Goal: Transaction & Acquisition: Purchase product/service

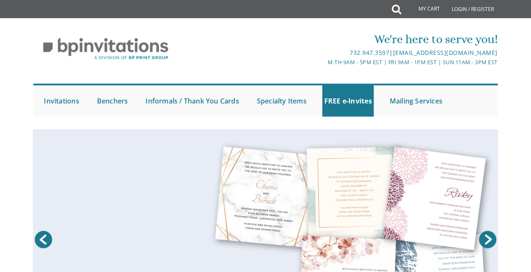
scroll to position [62, 0]
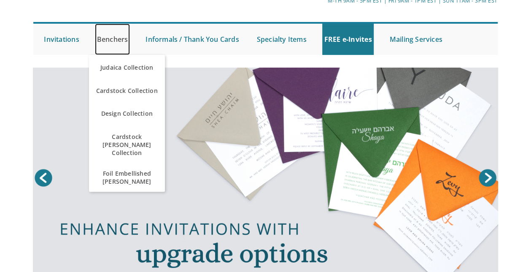
click at [105, 43] on link "Benchers" at bounding box center [112, 39] width 35 height 31
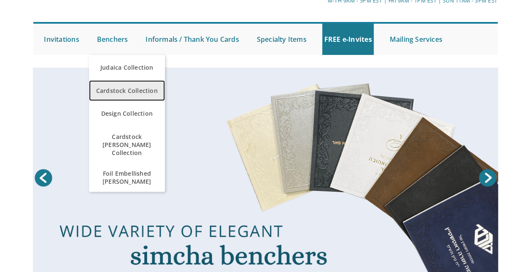
click at [101, 90] on span "Cardstock Collection" at bounding box center [127, 90] width 72 height 16
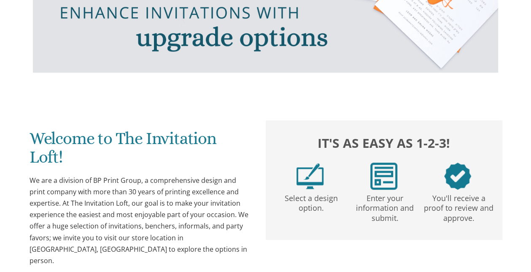
scroll to position [0, 0]
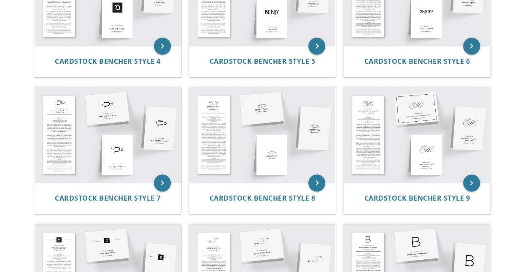
scroll to position [353, 0]
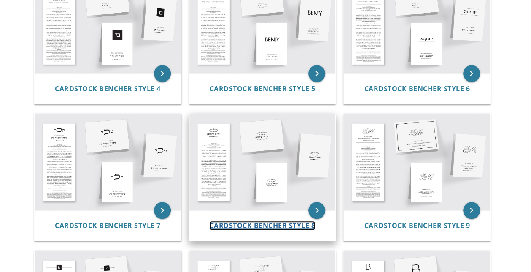
click at [233, 221] on span "Cardstock Bencher Style 8" at bounding box center [263, 225] width 106 height 9
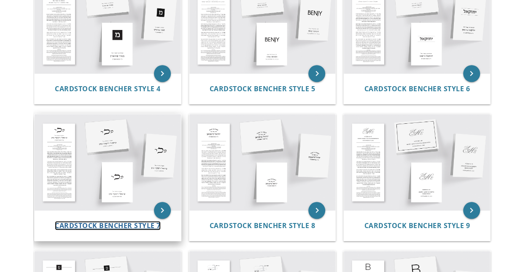
click at [118, 221] on span "Cardstock Bencher Style 7" at bounding box center [108, 225] width 106 height 9
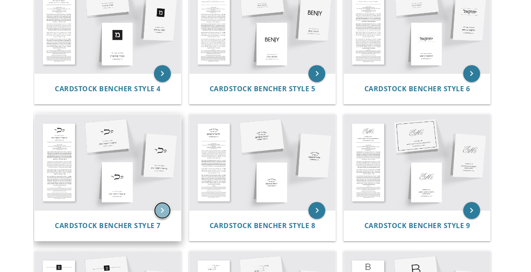
click at [167, 202] on icon "keyboard_arrow_right" at bounding box center [162, 210] width 17 height 17
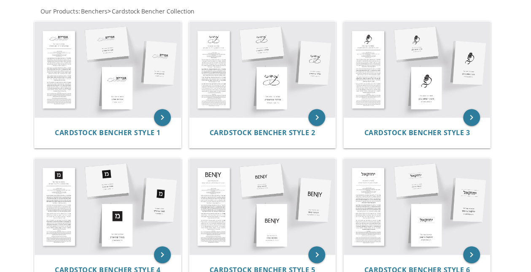
scroll to position [170, 0]
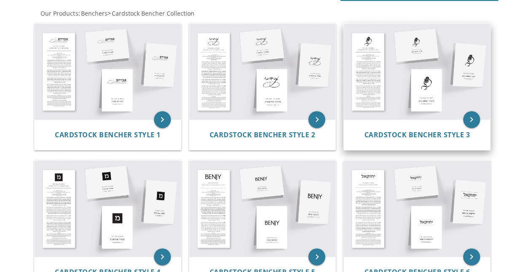
click at [450, 76] on img at bounding box center [417, 72] width 146 height 96
click at [472, 118] on icon "keyboard_arrow_right" at bounding box center [471, 119] width 17 height 17
click at [442, 136] on span "Cardstock Bencher Style 3" at bounding box center [417, 134] width 106 height 9
click at [470, 118] on icon "keyboard_arrow_right" at bounding box center [471, 119] width 17 height 17
click at [429, 135] on span "Cardstock Bencher Style 3" at bounding box center [417, 134] width 106 height 9
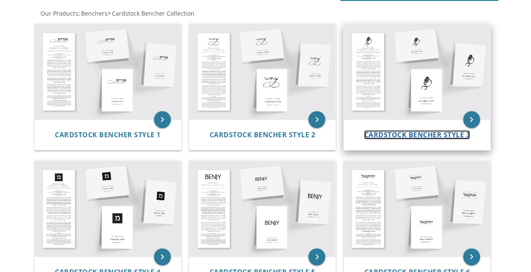
click at [409, 134] on span "Cardstock Bencher Style 3" at bounding box center [417, 134] width 106 height 9
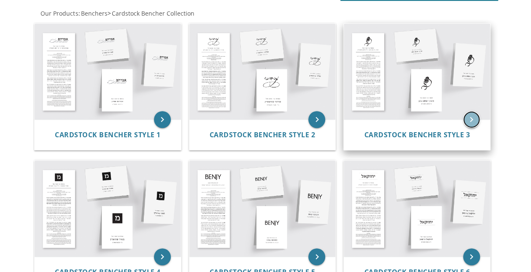
click at [467, 119] on icon "keyboard_arrow_right" at bounding box center [471, 119] width 17 height 17
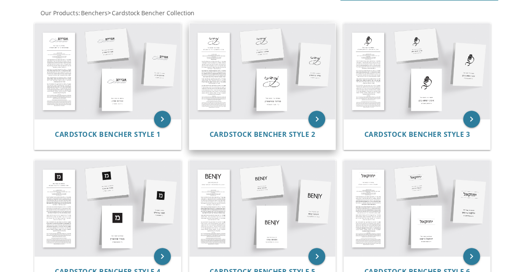
scroll to position [170, 0]
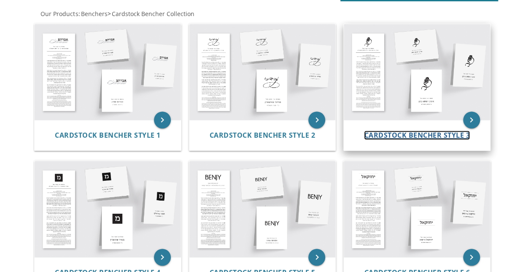
click at [402, 135] on span "Cardstock Bencher Style 3" at bounding box center [417, 134] width 106 height 9
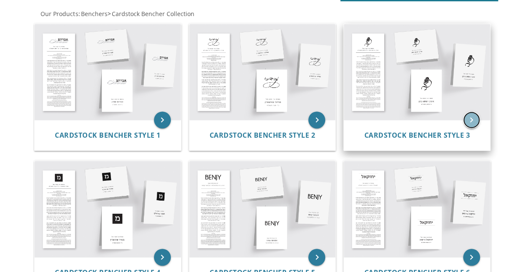
click at [468, 122] on icon "keyboard_arrow_right" at bounding box center [471, 119] width 17 height 17
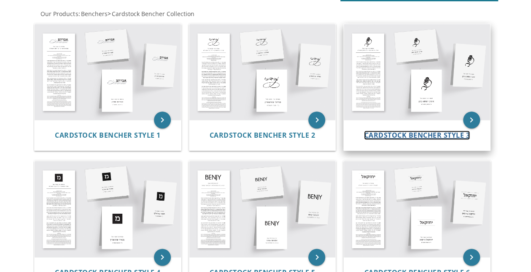
click at [397, 138] on span "Cardstock Bencher Style 3" at bounding box center [417, 134] width 106 height 9
click at [394, 134] on span "Cardstock Bencher Style 3" at bounding box center [417, 134] width 106 height 9
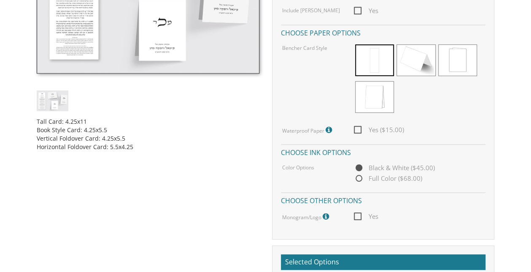
scroll to position [113, 0]
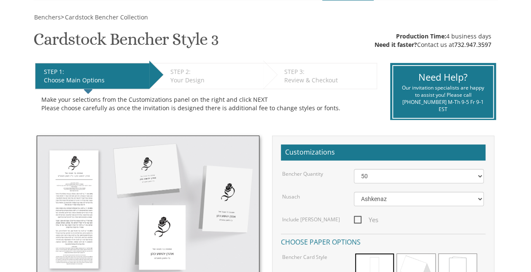
scroll to position [138, 0]
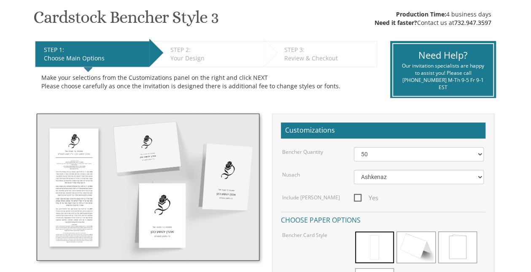
drag, startPoint x: 524, startPoint y: 108, endPoint x: 523, endPoint y: 130, distance: 22.8
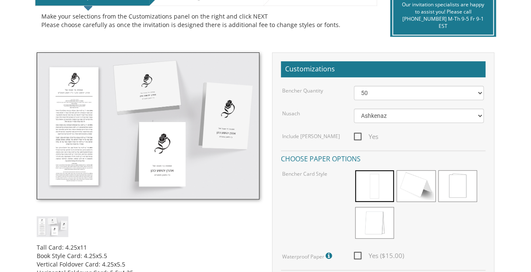
scroll to position [198, 0]
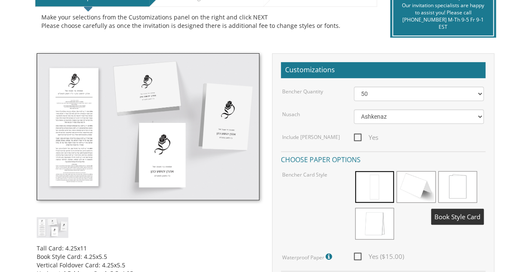
click at [459, 179] on span at bounding box center [458, 187] width 39 height 32
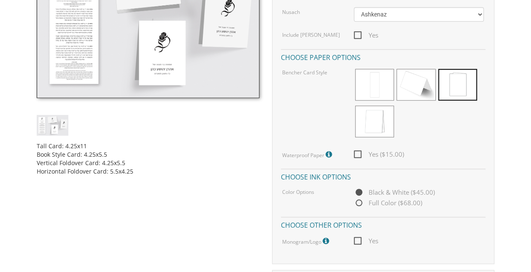
scroll to position [313, 0]
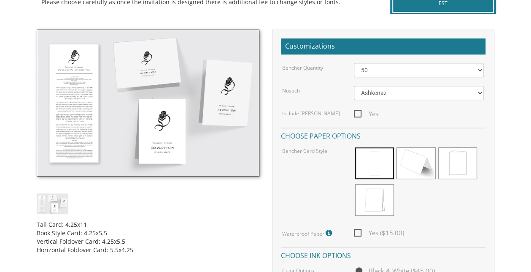
scroll to position [223, 0]
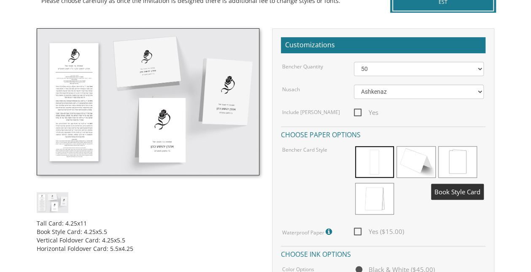
click at [468, 155] on span at bounding box center [458, 162] width 39 height 32
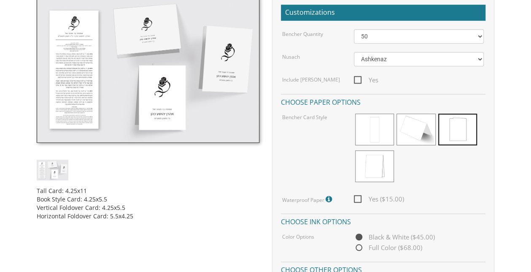
scroll to position [245, 0]
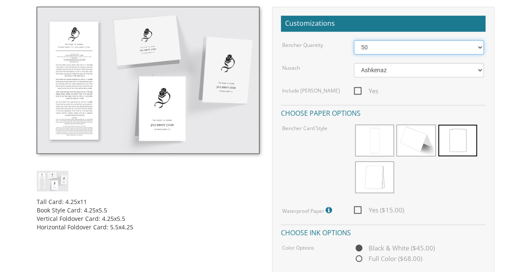
click at [441, 49] on select "50 60 70 80 90 100 125 150 175 200 225 250 275 300 325 350 375 400 425 450 475 …" at bounding box center [419, 47] width 130 height 14
click at [354, 40] on select "50 60 70 80 90 100 125 150 175 200 225 250 275 300 325 350 375 400 425 450 475 …" at bounding box center [419, 47] width 130 height 14
click at [398, 47] on select "50 60 70 80 90 100 125 150 175 200 225 250 275 300 325 350 375 400 425 450 475 …" at bounding box center [419, 47] width 130 height 14
select select "56"
click at [354, 40] on select "50 60 70 80 90 100 125 150 175 200 225 250 275 300 325 350 375 400 425 450 475 …" at bounding box center [419, 47] width 130 height 14
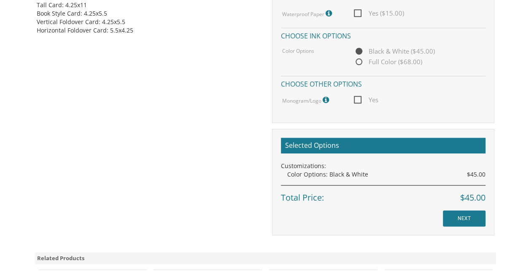
scroll to position [447, 0]
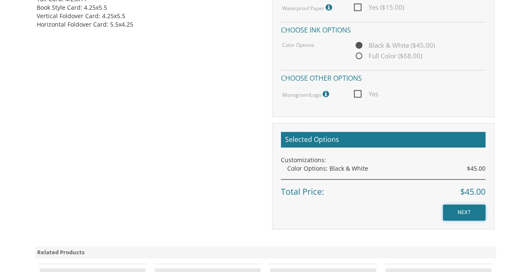
click at [453, 209] on input "NEXT" at bounding box center [464, 212] width 43 height 16
click at [463, 212] on input "NEXT" at bounding box center [464, 212] width 43 height 16
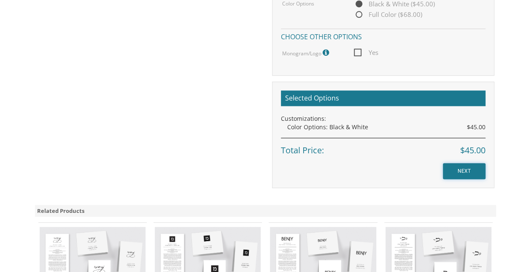
scroll to position [472, 0]
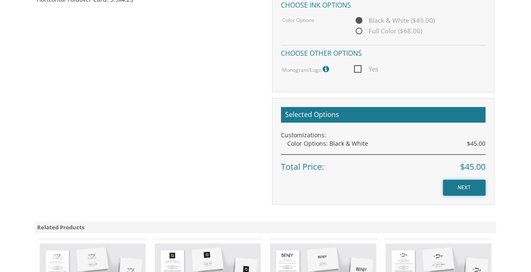
click at [462, 187] on input "NEXT" at bounding box center [464, 187] width 43 height 16
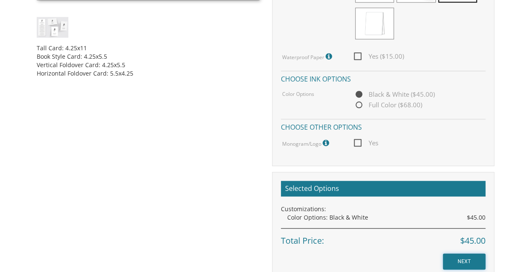
scroll to position [433, 0]
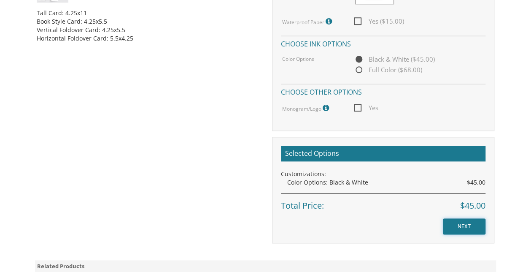
click at [474, 227] on input "NEXT" at bounding box center [464, 226] width 43 height 16
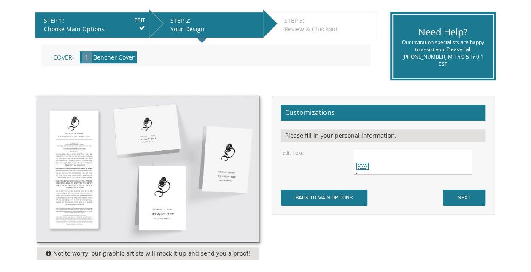
scroll to position [179, 0]
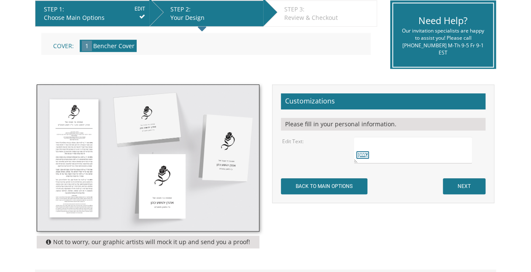
click at [463, 222] on div "Not to worry, our graphic artists will mock it up and send you a proof! Customi…" at bounding box center [265, 168] width 471 height 168
click at [415, 154] on textarea at bounding box center [413, 150] width 119 height 27
click at [360, 152] on icon at bounding box center [363, 155] width 13 height 12
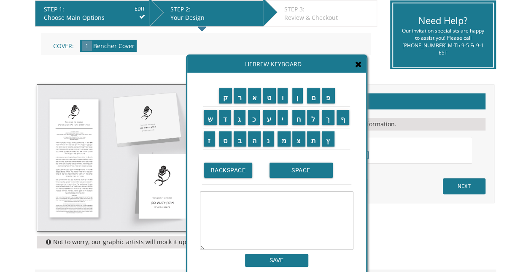
click at [364, 64] on div "Hebrew Keyboard" at bounding box center [276, 64] width 179 height 17
click at [357, 60] on icon at bounding box center [358, 64] width 7 height 8
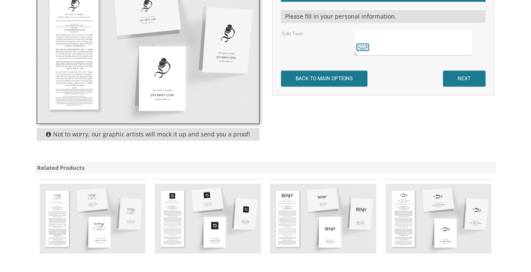
scroll to position [209, 0]
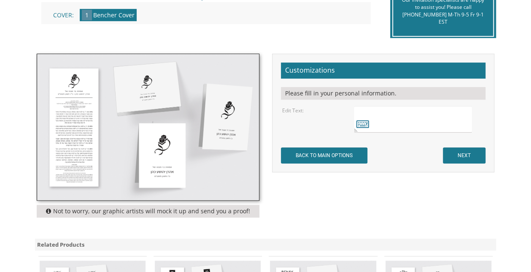
click at [459, 120] on textarea at bounding box center [413, 119] width 119 height 27
click at [366, 126] on icon at bounding box center [363, 124] width 13 height 12
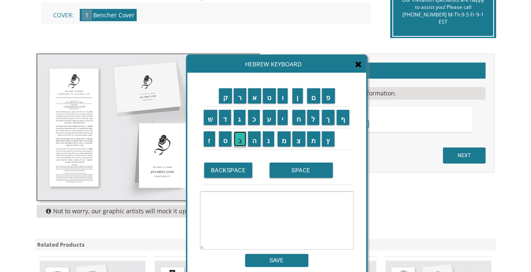
click at [235, 138] on input "ב" at bounding box center [240, 138] width 13 height 15
click at [241, 95] on input "ר" at bounding box center [240, 95] width 13 height 15
click at [292, 168] on input "SPACE" at bounding box center [301, 169] width 63 height 15
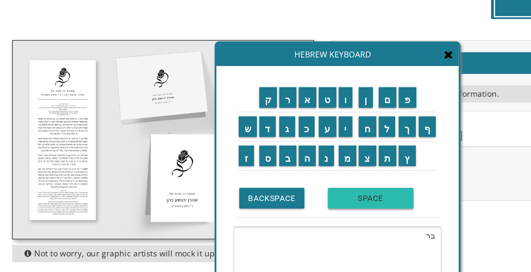
scroll to position [209, 0]
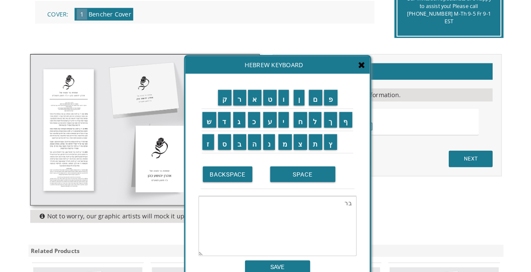
click at [349, 198] on textarea "בר" at bounding box center [277, 220] width 154 height 58
click at [219, 170] on input "BACKSPACE" at bounding box center [228, 169] width 49 height 15
type textarea "ב"
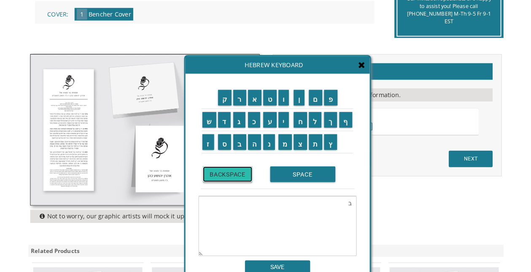
click at [219, 170] on input "BACKSPACE" at bounding box center [228, 169] width 49 height 15
click at [297, 119] on input "ח" at bounding box center [298, 117] width 13 height 15
click at [284, 119] on input "י" at bounding box center [283, 117] width 11 height 15
click at [314, 97] on input "ם" at bounding box center [314, 95] width 14 height 15
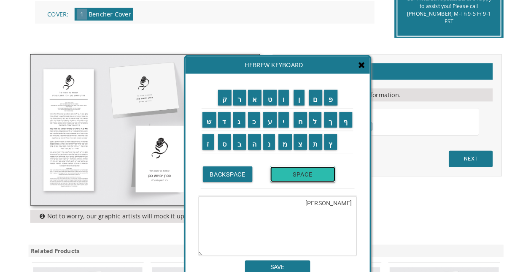
click at [289, 169] on input "SPACE" at bounding box center [301, 169] width 63 height 15
click at [269, 146] on td "נ" at bounding box center [269, 139] width 15 height 22
click at [267, 143] on input "נ" at bounding box center [268, 138] width 11 height 15
click at [330, 98] on input "פ" at bounding box center [328, 95] width 13 height 15
click at [316, 138] on input "ת" at bounding box center [314, 138] width 14 height 15
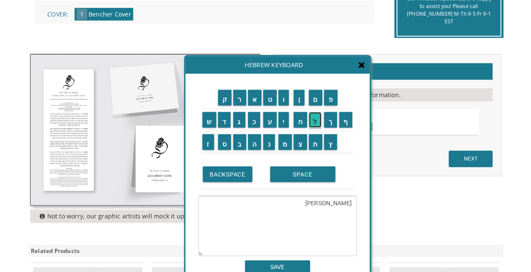
click at [314, 119] on input "ל" at bounding box center [313, 117] width 13 height 15
click at [286, 118] on input "י" at bounding box center [283, 117] width 11 height 15
click at [278, 170] on input "SPACE" at bounding box center [301, 169] width 63 height 15
click at [256, 98] on input "א" at bounding box center [255, 95] width 14 height 15
click at [241, 141] on input "ב" at bounding box center [240, 138] width 13 height 15
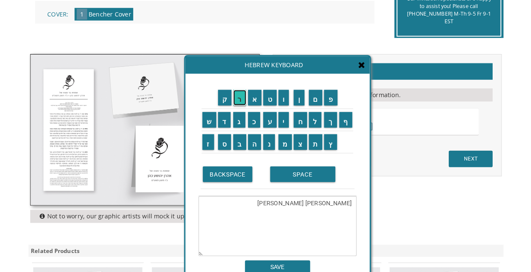
click at [242, 97] on input "ר" at bounding box center [240, 95] width 13 height 15
click at [253, 138] on input "ה" at bounding box center [254, 138] width 13 height 15
click at [316, 96] on input "ם" at bounding box center [314, 95] width 14 height 15
click at [255, 120] on input "כ" at bounding box center [254, 117] width 12 height 15
click at [268, 96] on input "ט" at bounding box center [269, 95] width 13 height 15
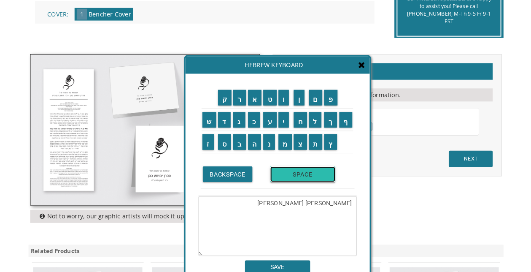
click at [292, 172] on input "SPACE" at bounding box center [301, 169] width 63 height 15
click at [252, 99] on input "א" at bounding box center [255, 95] width 14 height 15
click at [243, 142] on input "ב" at bounding box center [240, 138] width 13 height 15
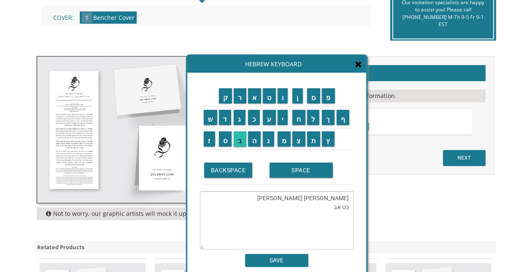
scroll to position [203, 0]
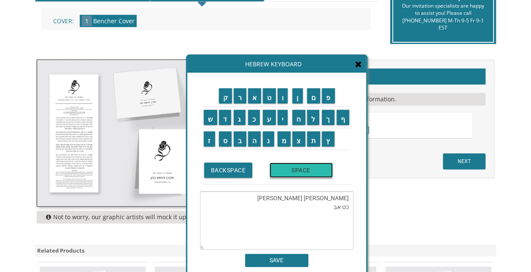
click at [289, 173] on input "SPACE" at bounding box center [301, 169] width 63 height 15
click at [314, 139] on input "ת" at bounding box center [314, 138] width 14 height 15
click at [204, 116] on input "ש" at bounding box center [211, 117] width 14 height 15
click at [268, 117] on input "ע" at bounding box center [269, 117] width 13 height 15
click at [268, 99] on input "ט" at bounding box center [269, 95] width 13 height 15
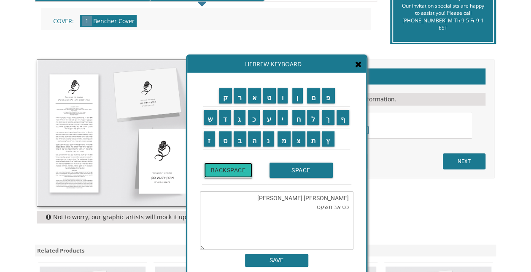
click at [220, 173] on input "BACKSPACE" at bounding box center [228, 169] width 49 height 15
click at [221, 173] on input "BACKSPACE" at bounding box center [228, 169] width 49 height 15
click at [332, 95] on input "פ" at bounding box center [328, 95] width 13 height 15
click at [257, 139] on input "ה" at bounding box center [254, 138] width 13 height 15
type textarea "חיים נפתלי אברהם כט אב תשפה"
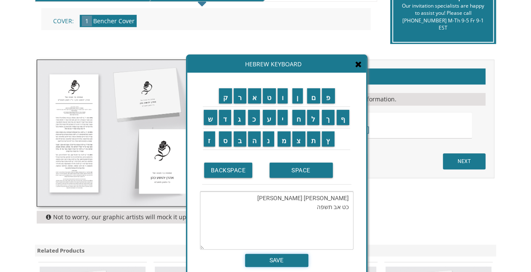
click at [269, 259] on input "SAVE" at bounding box center [276, 260] width 63 height 13
type textarea "חיים נפתלי אברהם כט אב תשפה"
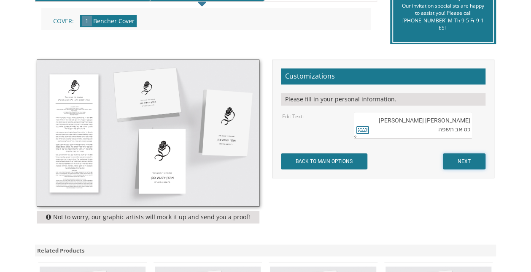
click at [477, 157] on input "NEXT" at bounding box center [464, 161] width 43 height 16
click at [472, 162] on input "NEXT" at bounding box center [464, 161] width 43 height 16
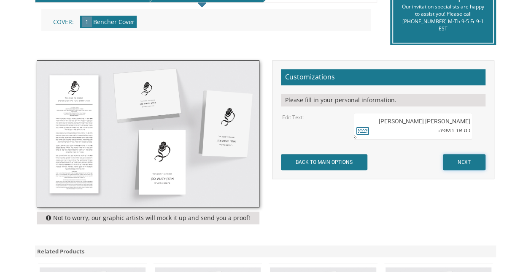
scroll to position [200, 0]
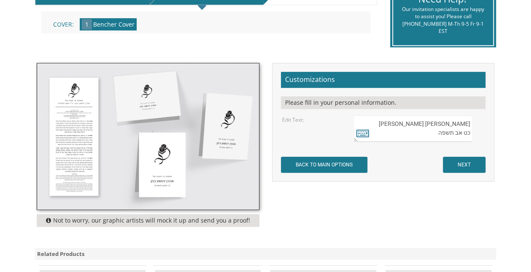
click at [415, 119] on textarea "חיים נפתלי אברהם כט אב תשפה" at bounding box center [413, 128] width 119 height 27
click at [360, 131] on icon at bounding box center [363, 133] width 13 height 12
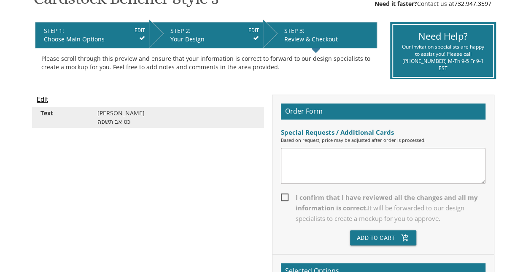
scroll to position [159, 0]
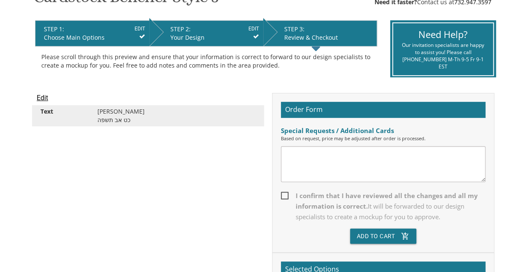
click at [45, 99] on input "Edit" at bounding box center [42, 98] width 11 height 10
click at [45, 93] on input "Edit" at bounding box center [42, 98] width 11 height 10
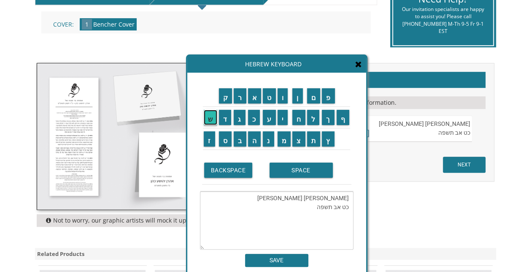
click at [208, 120] on input "ש" at bounding box center [211, 117] width 14 height 15
click at [281, 114] on input "י" at bounding box center [283, 117] width 11 height 15
click at [313, 207] on textarea "חיים נפתלי אברהם כט אב תשפהשיי" at bounding box center [277, 220] width 154 height 58
click at [218, 168] on input "BACKSPACE" at bounding box center [228, 169] width 49 height 15
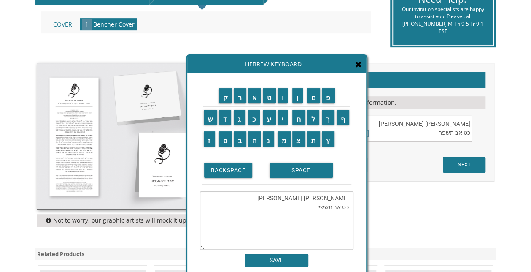
click at [314, 209] on textarea "חיים נפתלי אברהם כט אב תששיי" at bounding box center [277, 220] width 154 height 58
click at [228, 171] on input "BACKSPACE" at bounding box center [228, 169] width 49 height 15
click at [335, 100] on input "פ" at bounding box center [328, 95] width 13 height 15
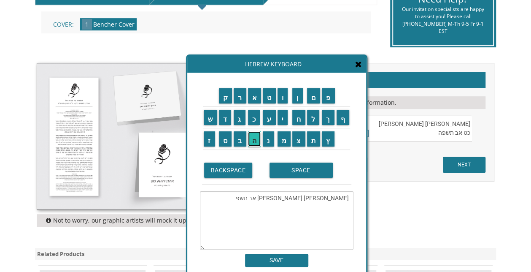
click at [257, 140] on input "ה" at bounding box center [254, 138] width 13 height 15
click at [299, 200] on textarea "חיים נפתלי אברהם כט אב תשפה" at bounding box center [277, 220] width 154 height 58
click at [295, 176] on input "SPACE" at bounding box center [301, 169] width 63 height 15
click at [204, 111] on input "ש" at bounding box center [211, 117] width 14 height 15
click at [286, 122] on input "י" at bounding box center [283, 117] width 11 height 15
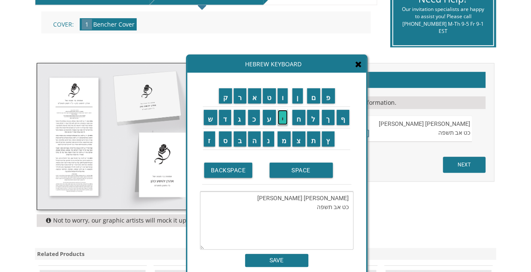
click at [286, 122] on input "י" at bounding box center [283, 117] width 11 height 15
click at [271, 141] on input "נ" at bounding box center [268, 138] width 11 height 15
click at [239, 100] on input "ר" at bounding box center [240, 95] width 13 height 15
type textarea "חיים נפתלי אברהם שיינר כט אב תשפה"
click at [291, 258] on input "SAVE" at bounding box center [276, 260] width 63 height 13
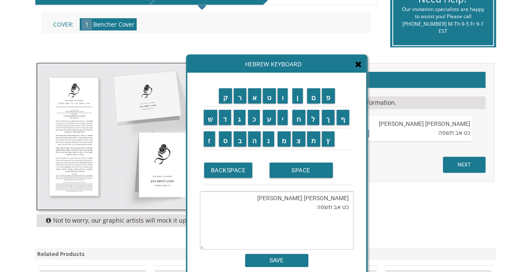
type textarea "חיים נפתלי אברהם שיינר כט אב תשפה"
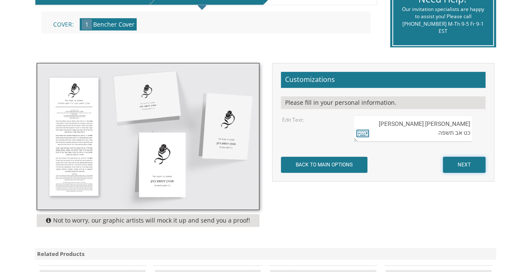
click at [475, 162] on input "NEXT" at bounding box center [464, 165] width 43 height 16
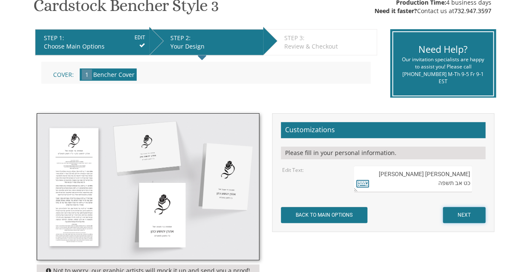
scroll to position [158, 0]
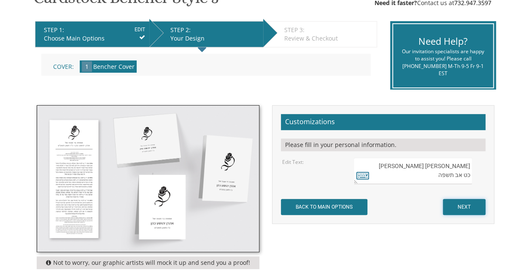
click at [470, 207] on input "NEXT" at bounding box center [464, 207] width 43 height 16
click at [477, 206] on input "NEXT" at bounding box center [464, 207] width 43 height 16
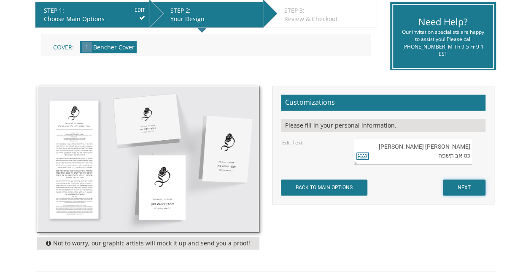
scroll to position [179, 0]
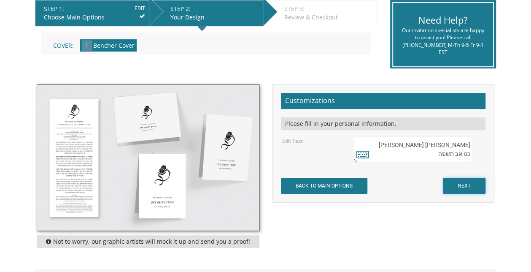
click at [452, 184] on input "NEXT" at bounding box center [464, 186] width 43 height 16
click at [443, 178] on input "NEXT" at bounding box center [464, 186] width 43 height 16
click at [471, 189] on input "NEXT" at bounding box center [464, 186] width 43 height 16
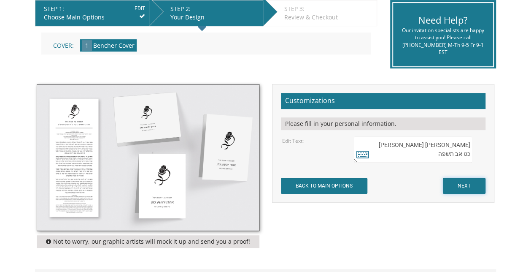
click at [469, 191] on input "NEXT" at bounding box center [464, 186] width 43 height 16
click at [473, 184] on input "NEXT" at bounding box center [464, 186] width 43 height 16
click at [360, 183] on input "BACK TO MAIN OPTIONS" at bounding box center [324, 186] width 87 height 16
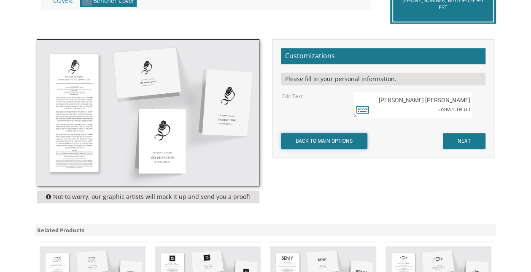
scroll to position [211, 0]
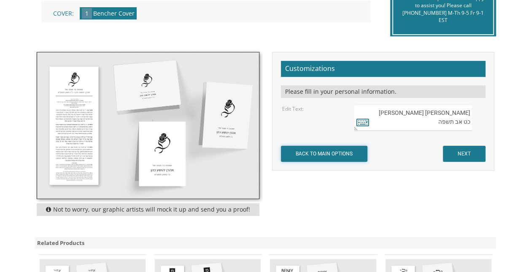
click at [289, 149] on input "BACK TO MAIN OPTIONS" at bounding box center [324, 154] width 87 height 16
click at [449, 153] on input "NEXT" at bounding box center [464, 154] width 43 height 16
click at [457, 157] on input "NEXT" at bounding box center [464, 154] width 43 height 16
click at [460, 149] on input "NEXT" at bounding box center [464, 154] width 43 height 16
click at [460, 150] on input "NEXT" at bounding box center [464, 154] width 43 height 16
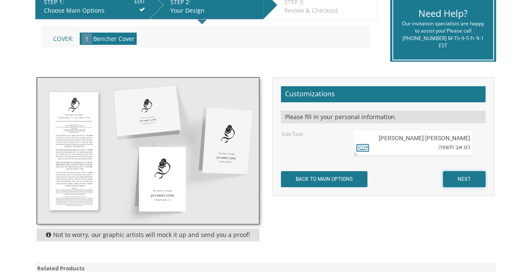
scroll to position [195, 0]
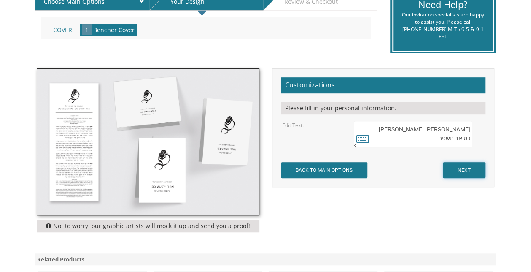
click at [461, 170] on input "NEXT" at bounding box center [464, 170] width 43 height 16
click at [455, 166] on input "NEXT" at bounding box center [464, 170] width 43 height 16
click at [453, 168] on input "NEXT" at bounding box center [464, 170] width 43 height 16
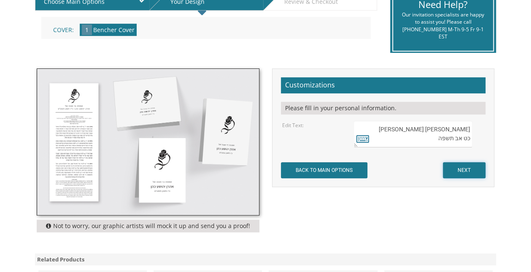
click at [453, 168] on input "NEXT" at bounding box center [464, 170] width 43 height 16
click at [320, 169] on input "BACK TO MAIN OPTIONS" at bounding box center [324, 170] width 87 height 16
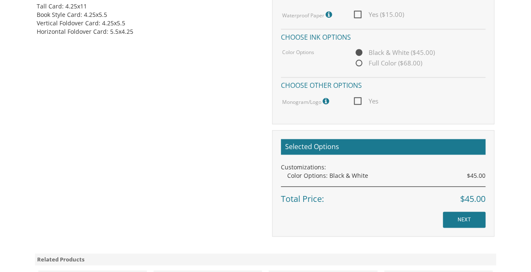
scroll to position [441, 0]
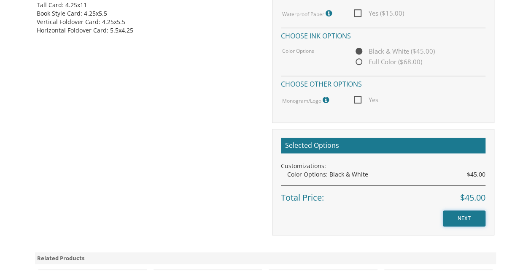
click at [454, 214] on input "NEXT" at bounding box center [464, 218] width 43 height 16
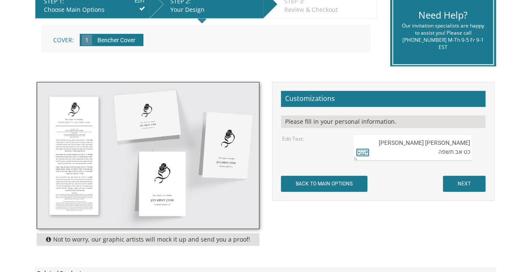
scroll to position [188, 0]
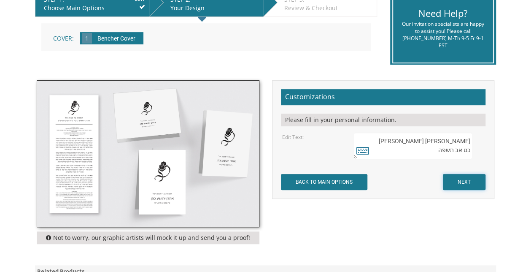
click at [460, 180] on input "NEXT" at bounding box center [464, 182] width 43 height 16
click at [460, 181] on input "NEXT" at bounding box center [464, 182] width 43 height 16
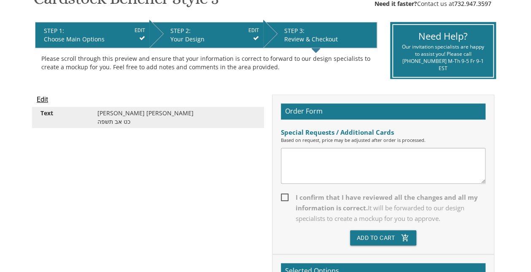
scroll to position [163, 0]
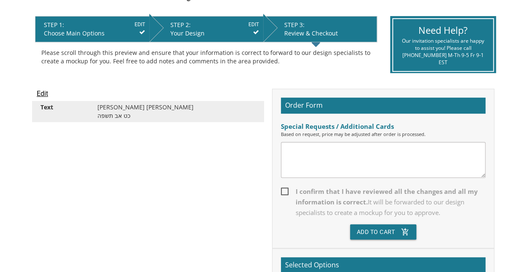
click at [284, 188] on span "I confirm that I have reviewed all the changes and all my information is correc…" at bounding box center [383, 202] width 205 height 32
click at [284, 188] on input "I confirm that I have reviewed all the changes and all my information is correc…" at bounding box center [283, 190] width 5 height 5
checkbox input "true"
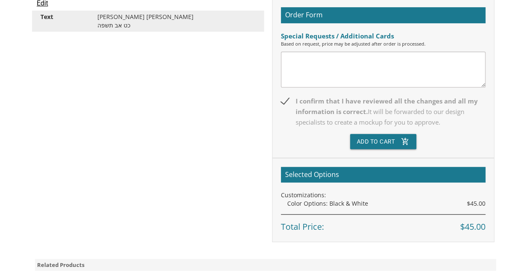
scroll to position [259, 0]
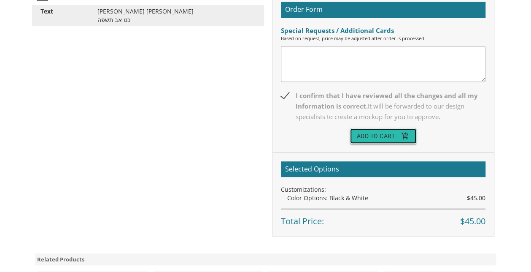
click at [392, 134] on button "Add To Cart add_shopping_cart" at bounding box center [383, 135] width 67 height 15
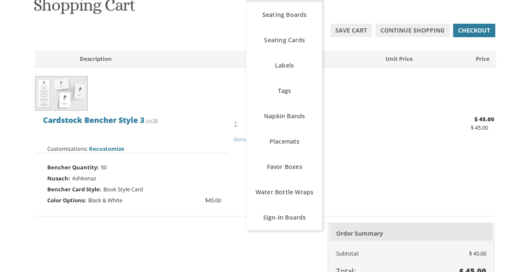
scroll to position [155, 0]
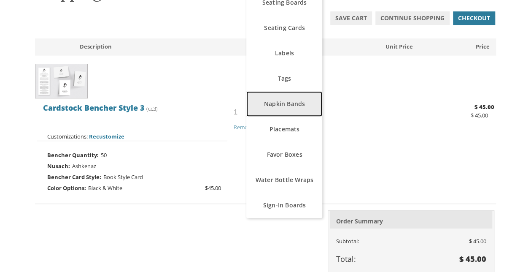
click at [278, 104] on link "Napkin Bands" at bounding box center [284, 103] width 76 height 25
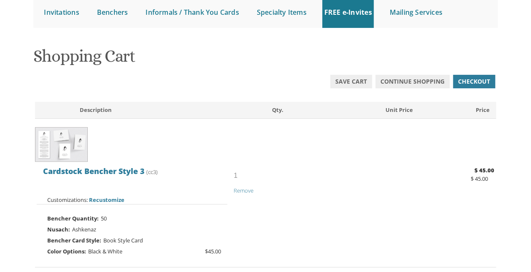
scroll to position [84, 0]
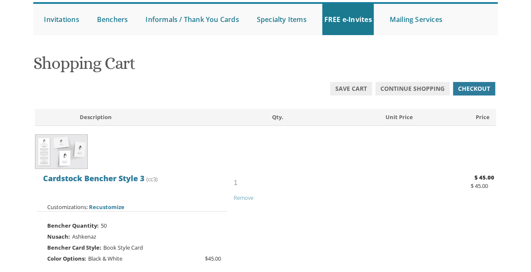
drag, startPoint x: 530, startPoint y: 49, endPoint x: 536, endPoint y: 64, distance: 15.5
click at [531, 64] on html "My Cart 1 Total: $ 45.00 $ 45.00 Cardstock Bencher Style 3 Qty. 1" at bounding box center [265, 52] width 531 height 272
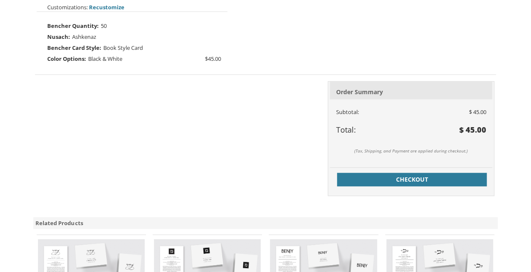
scroll to position [290, 0]
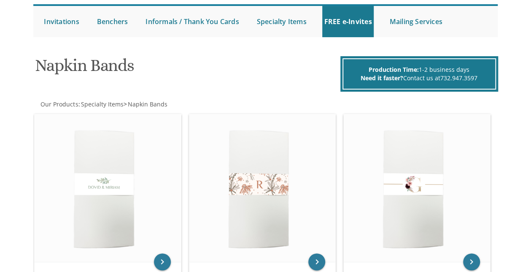
scroll to position [76, 0]
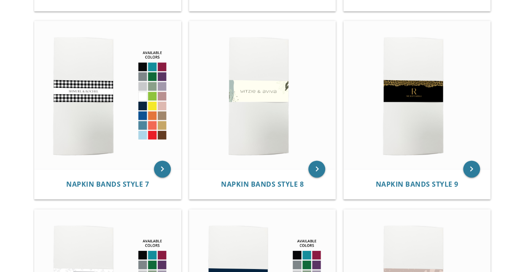
scroll to position [561, 0]
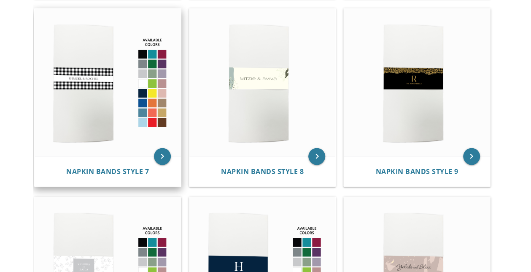
click at [130, 167] on div "Napkin Bands Style 7" at bounding box center [108, 172] width 126 height 10
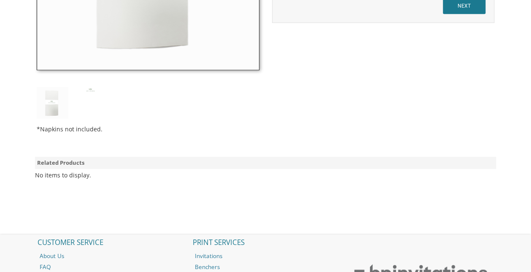
scroll to position [333, 0]
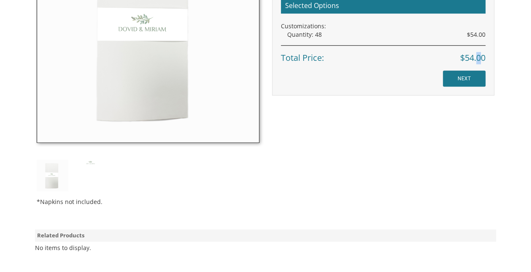
drag, startPoint x: 479, startPoint y: 97, endPoint x: 475, endPoint y: 79, distance: 17.6
click at [475, 79] on div "*Napkins not included. Customizations Quantity Please note: Quantities may be m…" at bounding box center [265, 65] width 471 height 294
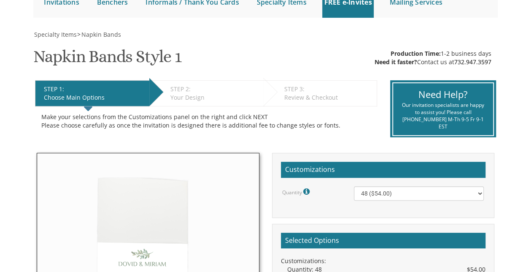
scroll to position [84, 0]
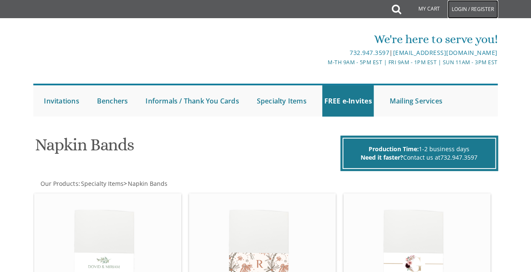
click at [462, 11] on link "Login / Register" at bounding box center [473, 9] width 51 height 19
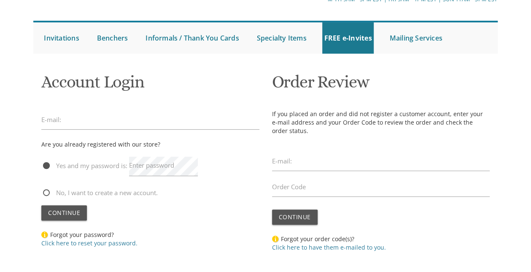
scroll to position [72, 0]
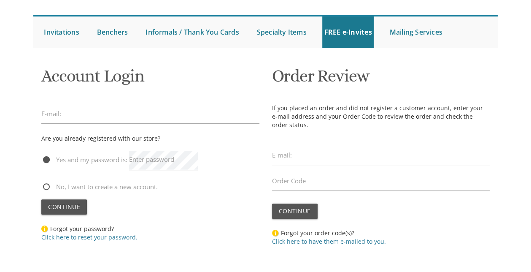
click at [175, 94] on div at bounding box center [150, 96] width 218 height 4
click at [171, 114] on input "email" at bounding box center [150, 113] width 218 height 19
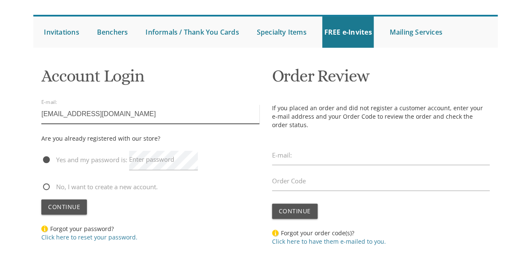
type input "miriamscheinertti@gmail.com"
click at [141, 162] on label "Enter password" at bounding box center [151, 159] width 45 height 9
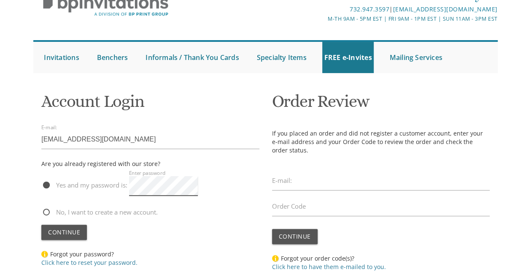
scroll to position [30, 0]
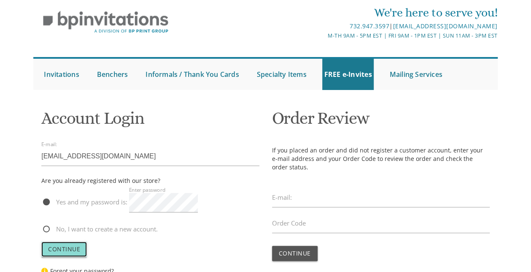
click at [82, 244] on button "Continue" at bounding box center [64, 248] width 46 height 15
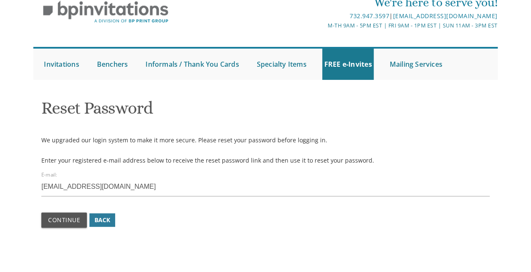
scroll to position [54, 0]
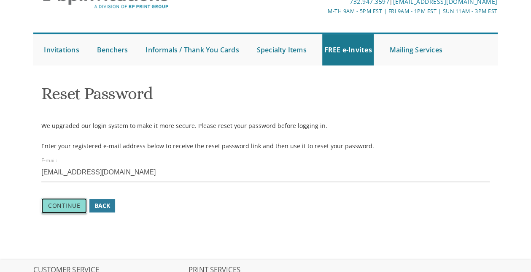
click at [59, 206] on span "Continue" at bounding box center [64, 205] width 32 height 8
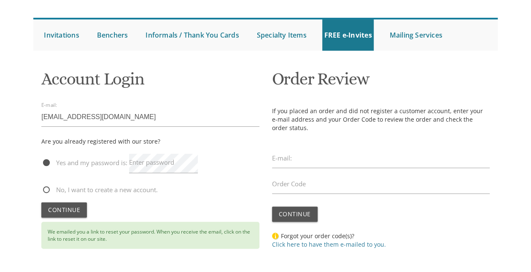
scroll to position [70, 0]
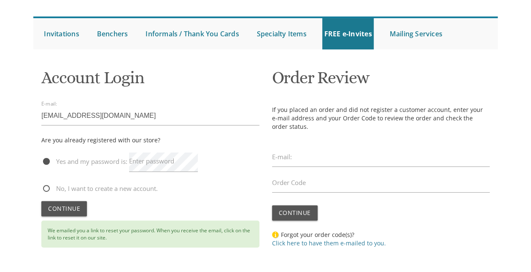
click at [137, 165] on label "Enter password" at bounding box center [151, 161] width 45 height 9
click at [47, 205] on button "Continue" at bounding box center [64, 208] width 46 height 15
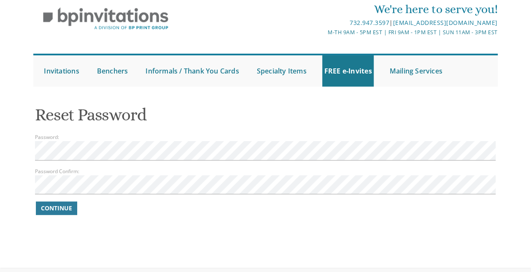
scroll to position [40, 0]
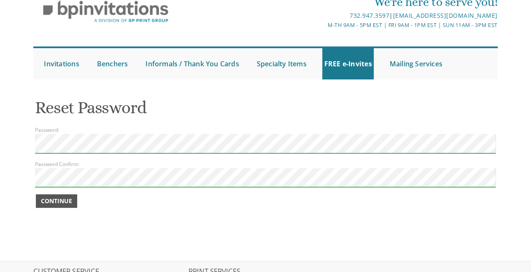
click at [44, 198] on span "Continue" at bounding box center [56, 201] width 31 height 8
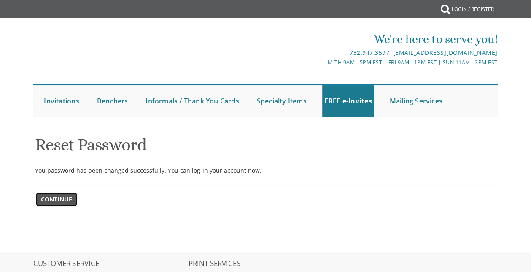
drag, startPoint x: 0, startPoint y: 0, endPoint x: 44, endPoint y: 198, distance: 202.8
click at [44, 198] on span "Continue" at bounding box center [56, 199] width 31 height 8
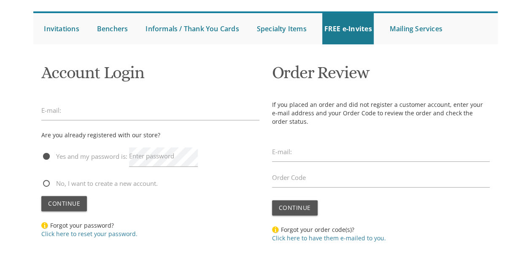
scroll to position [79, 0]
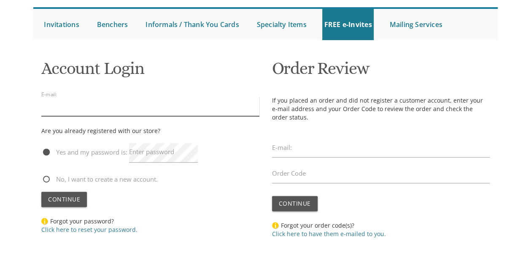
click at [119, 106] on input "email" at bounding box center [150, 106] width 218 height 19
type input "[EMAIL_ADDRESS][DOMAIN_NAME]"
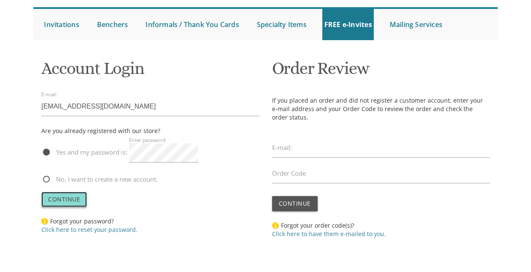
click at [65, 201] on span "Continue" at bounding box center [64, 199] width 32 height 8
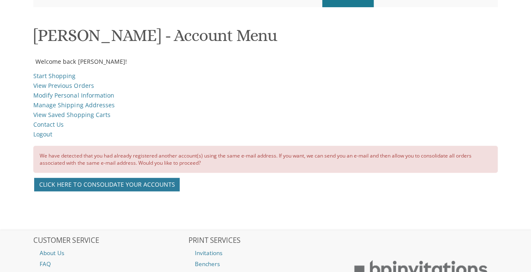
scroll to position [113, 0]
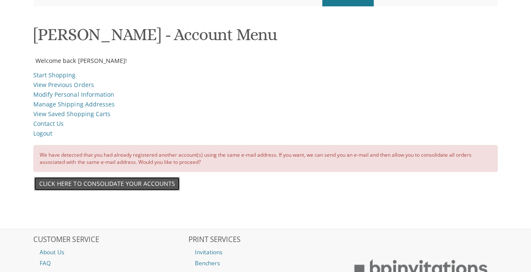
click at [154, 185] on link "Click here to consolidate your accounts" at bounding box center [107, 184] width 146 height 14
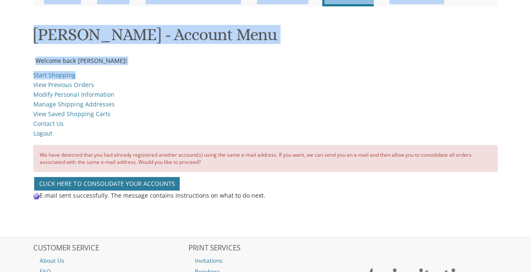
drag, startPoint x: 531, startPoint y: 73, endPoint x: 531, endPoint y: 6, distance: 66.3
click at [531, 6] on html "My Cart 1 Total: $ 45.00 $ 45.00 Cardstock Bencher Style 3 Qty. 1" at bounding box center [265, 23] width 531 height 272
click at [463, 54] on div at bounding box center [265, 54] width 464 height 4
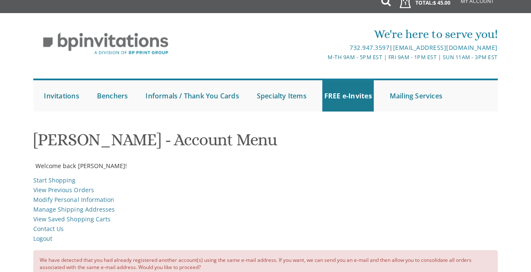
scroll to position [0, 0]
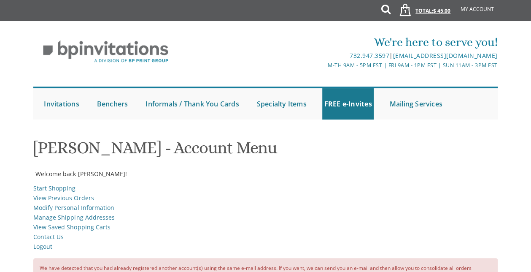
click at [421, 11] on link "1 Total: $ 45.00 $ 45.00" at bounding box center [422, 15] width 65 height 30
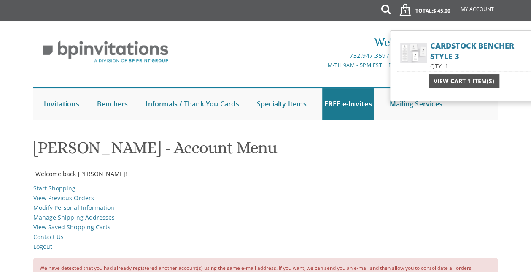
click at [458, 78] on span "View Cart 1 Item(s)" at bounding box center [464, 81] width 61 height 8
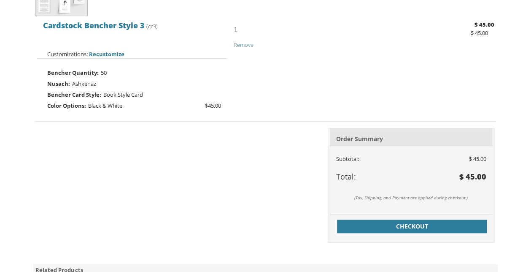
scroll to position [246, 0]
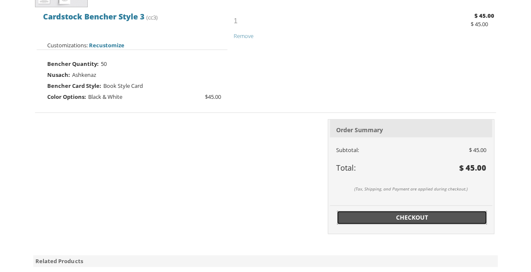
click at [369, 219] on span "Checkout" at bounding box center [412, 217] width 140 height 8
click at [393, 213] on span "Checkout" at bounding box center [412, 217] width 140 height 8
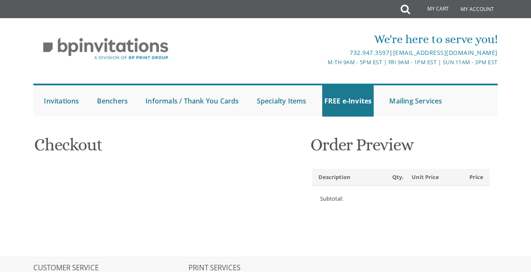
type input "[PERSON_NAME]"
type input "15870 FAIRFAX ST"
type input "SOUTHFIELD"
type input "48075-3075"
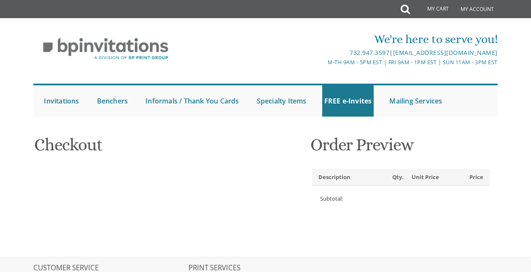
select select "US"
select select "MI"
type input "3474151218"
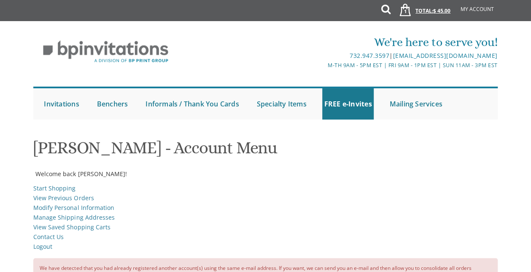
click at [432, 5] on link "1 Total: $ 45.00 $ 45.00" at bounding box center [422, 15] width 65 height 30
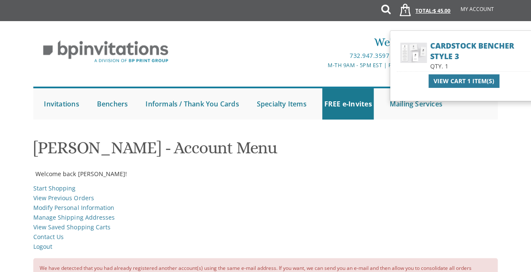
click at [428, 11] on link "1 Total: $ 45.00 $ 45.00" at bounding box center [422, 15] width 65 height 30
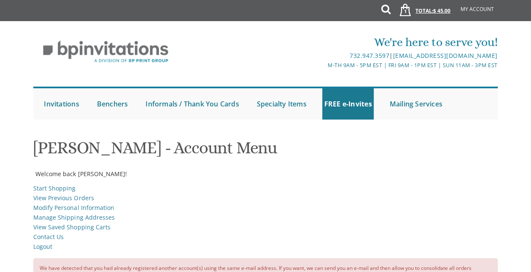
click at [440, 12] on span "$ 45.00" at bounding box center [441, 10] width 17 height 7
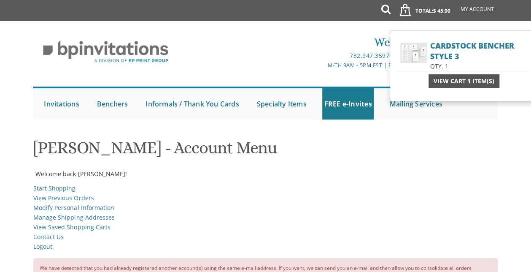
click at [447, 82] on span "View Cart 1 Item(s)" at bounding box center [464, 81] width 61 height 8
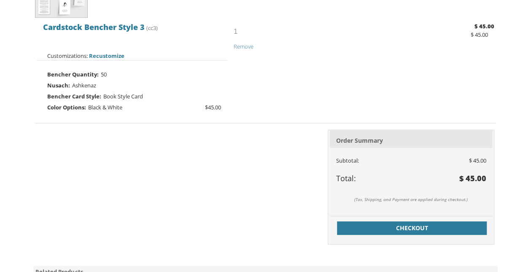
scroll to position [236, 0]
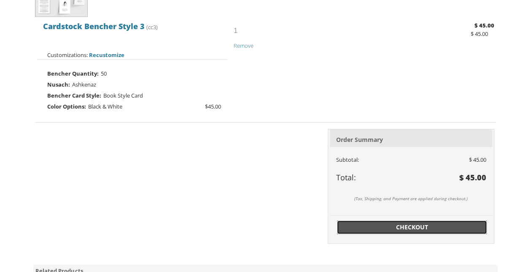
click at [380, 221] on link "Checkout" at bounding box center [412, 227] width 150 height 14
click at [377, 226] on span "Checkout" at bounding box center [412, 227] width 140 height 8
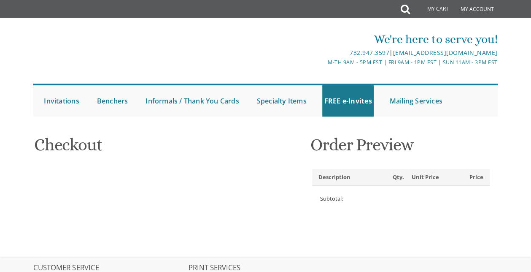
type input "[PERSON_NAME]"
type input "[STREET_ADDRESS]"
type input "[GEOGRAPHIC_DATA]"
type input "48075-3075"
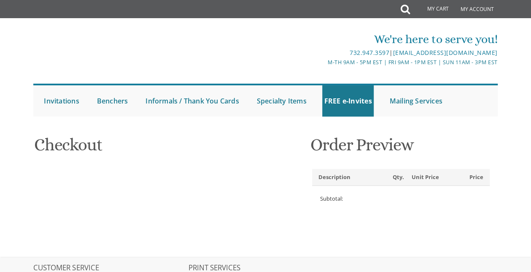
select select "US"
select select "MI"
type input "3474151218"
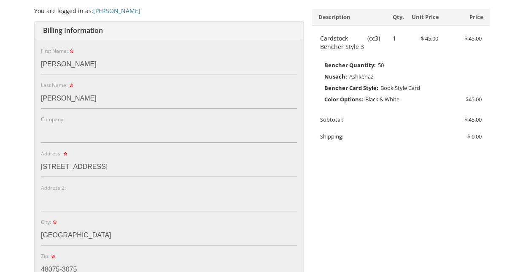
scroll to position [171, 0]
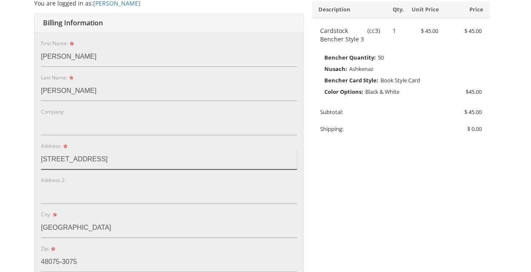
click at [116, 161] on input "[STREET_ADDRESS]" at bounding box center [169, 159] width 256 height 19
type input "1"
type input "191 West Shore rd"
select select "NY"
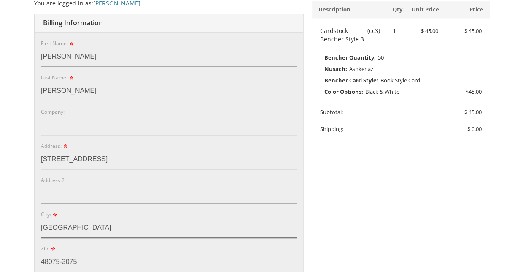
click at [98, 229] on input "SOUTHFIELD" at bounding box center [169, 227] width 256 height 19
type input "S"
click at [154, 227] on input "kauneonga" at bounding box center [169, 227] width 256 height 19
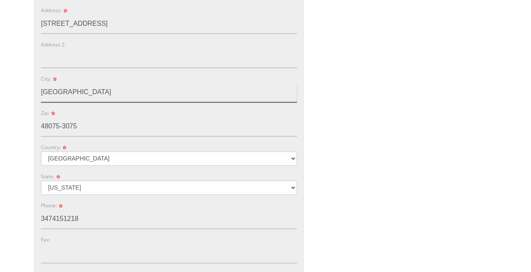
scroll to position [308, 0]
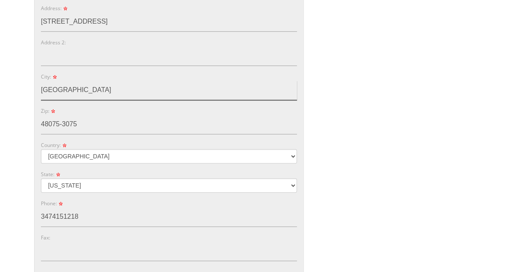
type input "kauneonga lake"
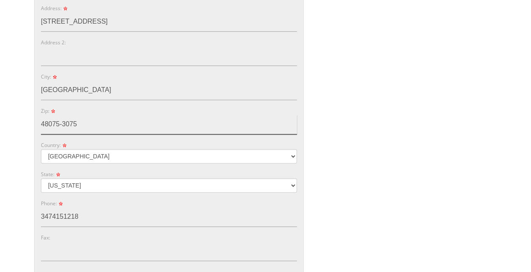
click at [114, 127] on input "48075-3075" at bounding box center [169, 124] width 256 height 19
type input "4"
click at [118, 122] on input "12749" at bounding box center [169, 124] width 256 height 19
type input "12749"
click at [400, 139] on div "You are currently editing Order #. To place a new order you must exit editing m…" at bounding box center [266, 95] width 466 height 543
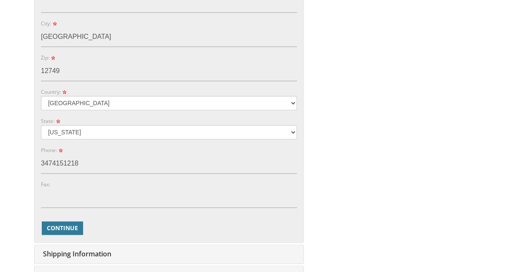
scroll to position [403, 0]
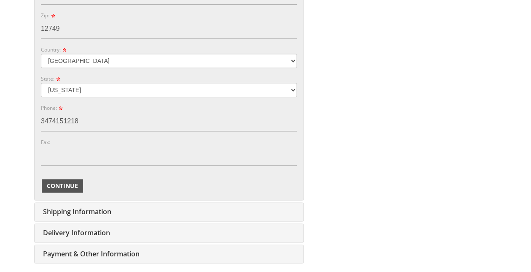
click at [54, 182] on span "Continue" at bounding box center [62, 185] width 31 height 8
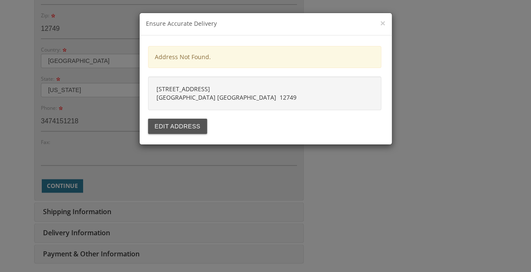
click at [195, 97] on div "191 West Shore rd kauneonga lake NY 12749" at bounding box center [264, 93] width 233 height 34
click at [183, 90] on div "191 West Shore rd kauneonga lake NY 12749" at bounding box center [264, 93] width 233 height 34
click at [257, 92] on div "191 West Shore rd kauneonga lake NY 12749" at bounding box center [264, 93] width 233 height 34
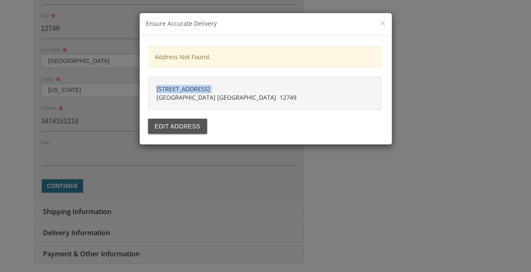
click at [257, 92] on div "191 West Shore rd kauneonga lake NY 12749" at bounding box center [264, 93] width 233 height 34
click at [253, 96] on div "191 West Shore rd kauneonga lake NY 12749" at bounding box center [264, 93] width 233 height 34
click at [169, 127] on button "Edit address" at bounding box center [177, 126] width 59 height 15
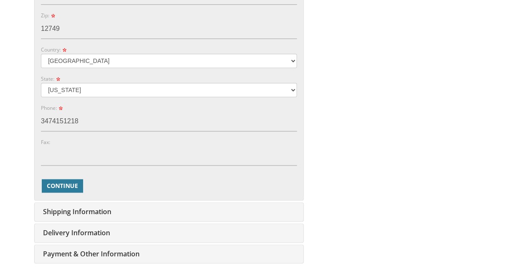
drag, startPoint x: 530, startPoint y: 161, endPoint x: 534, endPoint y: 122, distance: 39.1
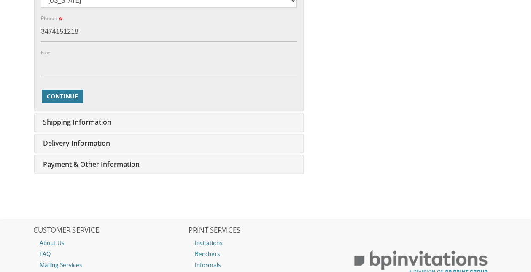
scroll to position [494, 0]
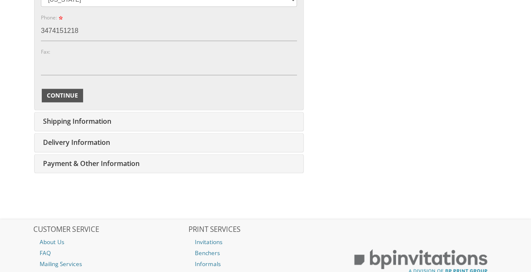
click at [62, 95] on span "Continue" at bounding box center [62, 95] width 31 height 8
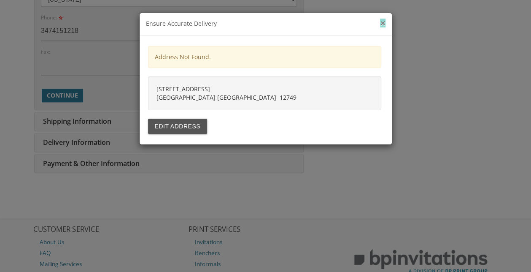
click at [385, 21] on button "×" at bounding box center [382, 23] width 5 height 9
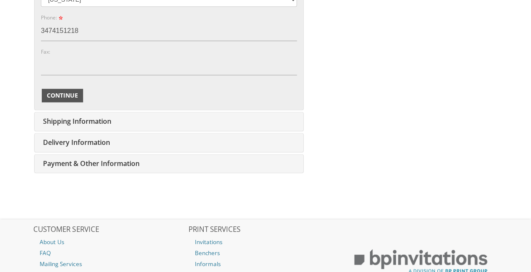
click at [59, 91] on span "Continue" at bounding box center [62, 95] width 31 height 8
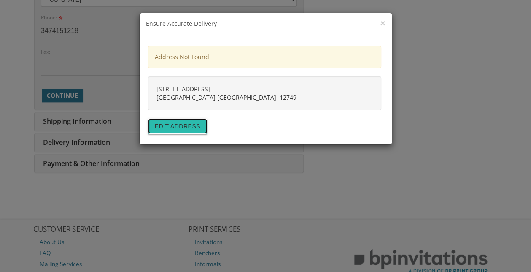
click at [181, 130] on button "Edit address" at bounding box center [177, 126] width 59 height 15
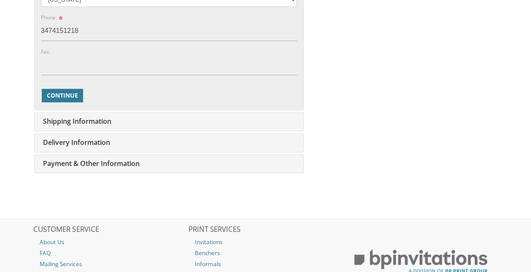
drag, startPoint x: 531, startPoint y: 211, endPoint x: 524, endPoint y: 106, distance: 104.9
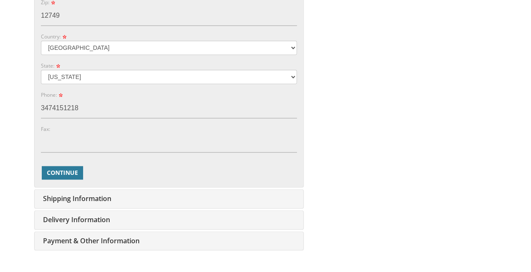
scroll to position [433, 0]
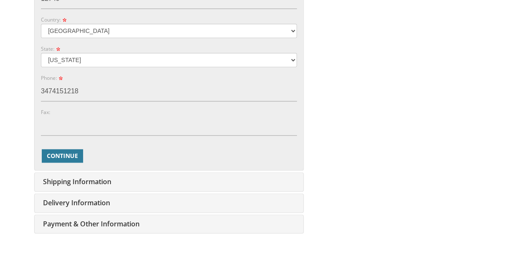
drag, startPoint x: 20, startPoint y: 54, endPoint x: 19, endPoint y: 37, distance: 16.5
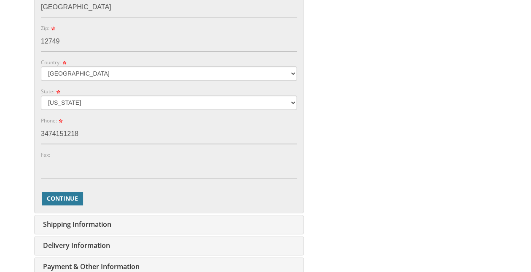
drag, startPoint x: 530, startPoint y: 146, endPoint x: 531, endPoint y: 120, distance: 26.2
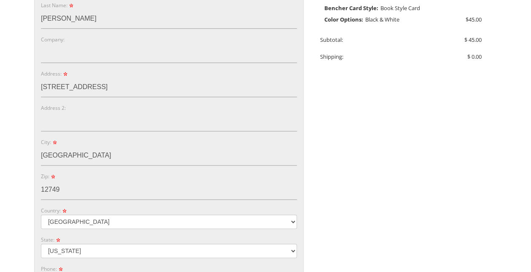
scroll to position [246, 0]
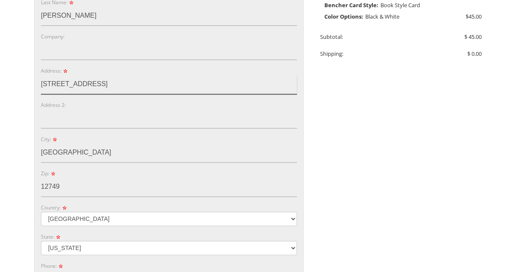
click at [116, 84] on input "191 West Shore rd" at bounding box center [169, 84] width 256 height 19
type input "1"
type input "15870 Fairfax st"
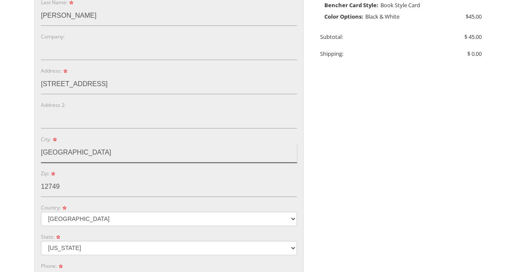
click at [100, 156] on input "kauneonga lake" at bounding box center [169, 152] width 256 height 19
type input "k"
type input "soputhfield"
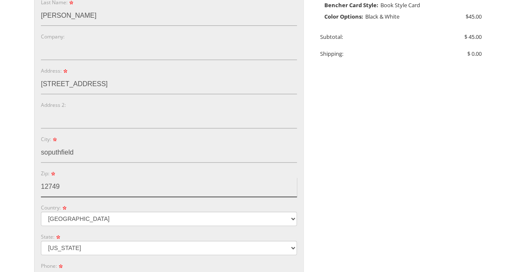
click at [84, 193] on input "12749" at bounding box center [169, 186] width 256 height 19
type input "1"
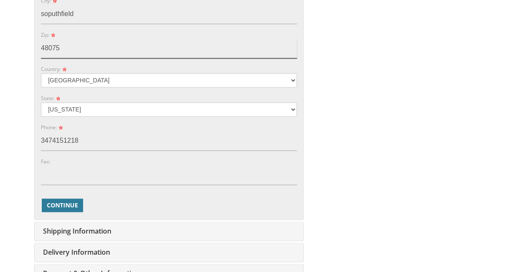
scroll to position [387, 0]
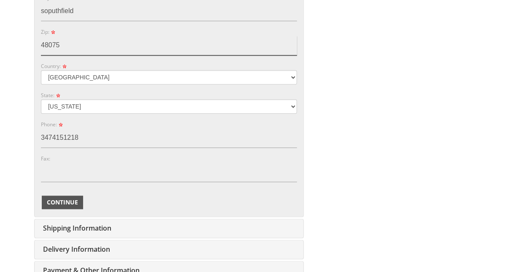
type input "48075"
click at [66, 199] on span "Continue" at bounding box center [62, 202] width 31 height 8
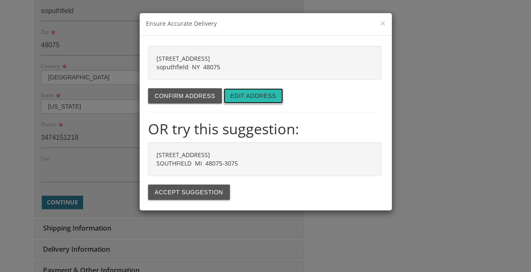
click at [262, 91] on button "Edit address" at bounding box center [253, 95] width 59 height 15
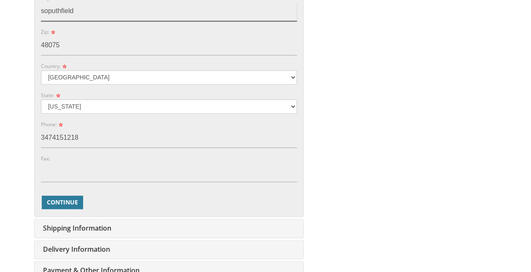
click at [49, 9] on input "soputhfield" at bounding box center [169, 11] width 256 height 19
type input "Southfield"
click at [58, 198] on span "Continue" at bounding box center [62, 202] width 31 height 8
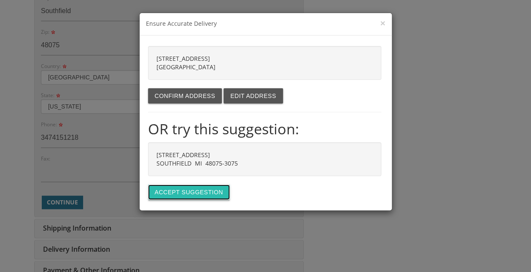
click at [183, 191] on button "Accept suggestion" at bounding box center [189, 191] width 82 height 15
type input "[STREET_ADDRESS]"
type input "SOUTHFIELD"
type input "48075-3075"
select select "MI"
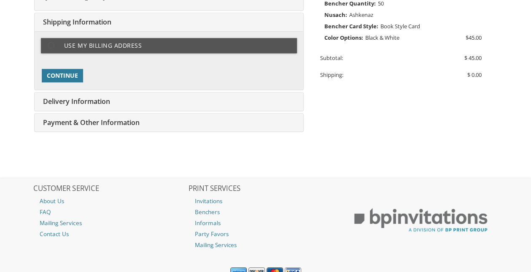
scroll to position [221, 0]
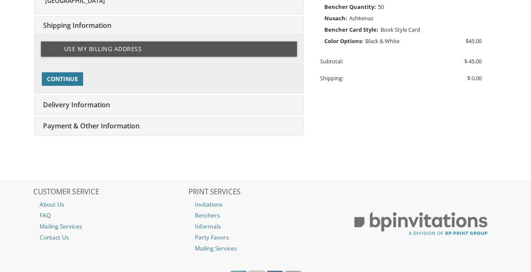
type input "miriamscheinertti@gmail.com"
type input "[STREET_ADDRESS]"
type input "SOUTHFIELD"
type input "48075-3075"
select select "US"
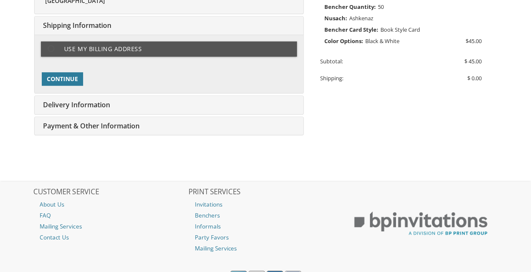
type input "3474151218"
select select "MI"
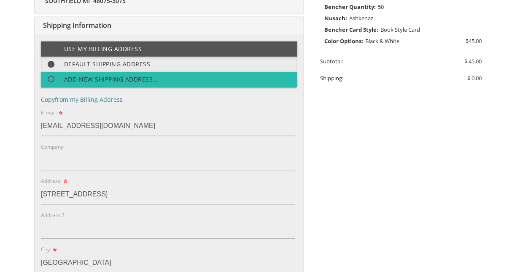
click at [54, 77] on span at bounding box center [55, 79] width 18 height 11
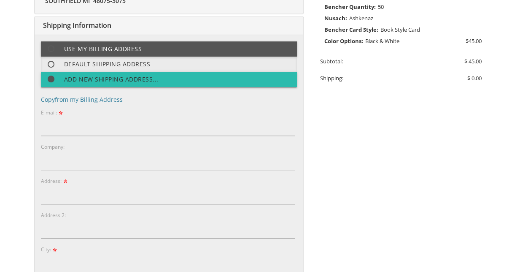
select select "MI"
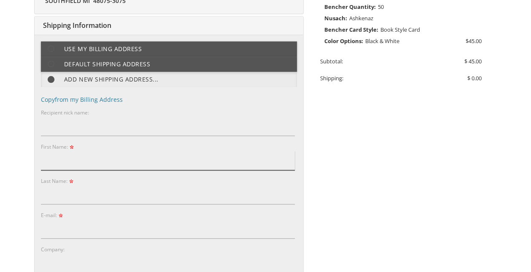
click at [51, 161] on input "First Name:" at bounding box center [168, 160] width 254 height 19
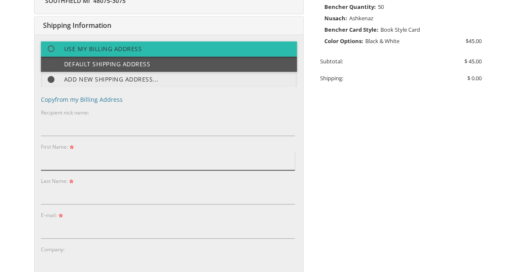
type input "Miriam"
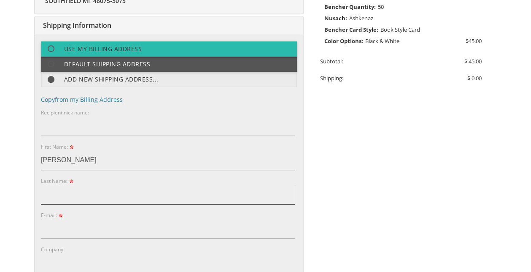
type input "Scheiner"
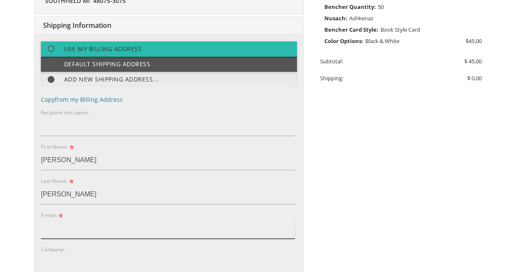
type input "miriamscheinertti@gmail.com"
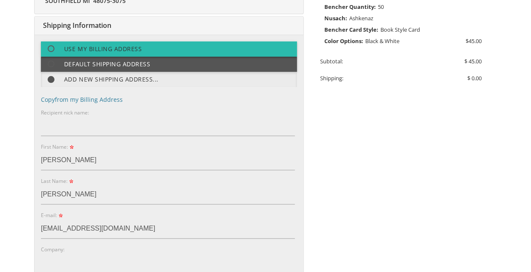
type input "15870 Fairfax st"
type input "Southfield"
type input "48075"
type input "3474151218"
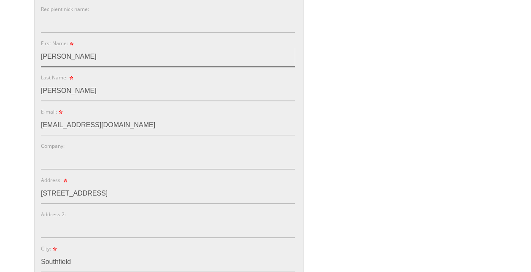
scroll to position [357, 0]
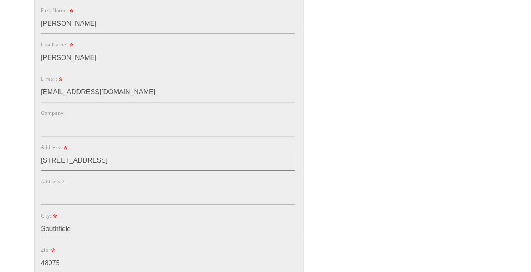
click at [139, 154] on input "15870 Fairfax st" at bounding box center [168, 160] width 254 height 19
type input "1"
type input "191 West Shore rd"
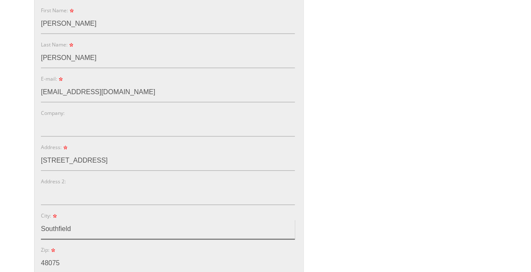
click at [120, 223] on input "Southfield" at bounding box center [168, 228] width 254 height 19
click at [123, 223] on input "Southfield" at bounding box center [168, 228] width 254 height 19
type input "S"
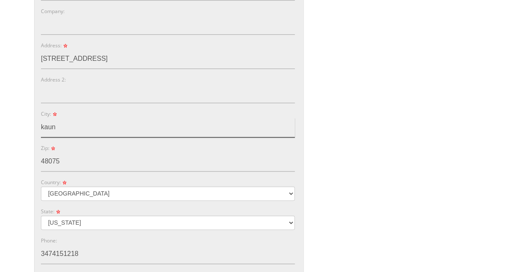
scroll to position [485, 0]
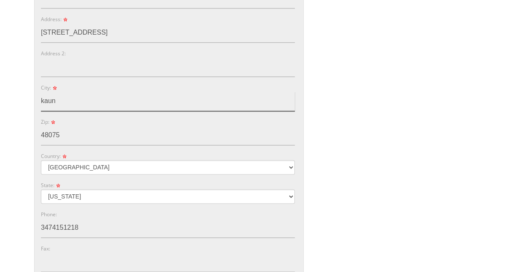
type input "kaun"
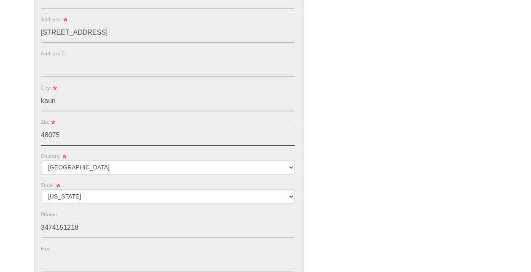
click at [90, 133] on input "48075" at bounding box center [168, 135] width 254 height 19
type input "4"
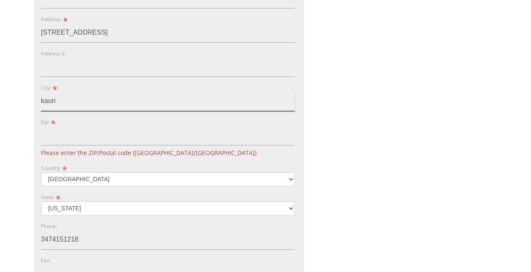
click at [73, 97] on input "kaun" at bounding box center [168, 101] width 254 height 19
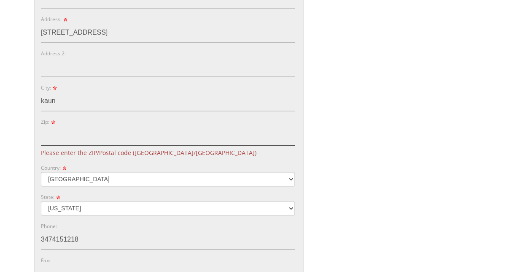
click at [47, 134] on input "Zip:" at bounding box center [168, 135] width 254 height 19
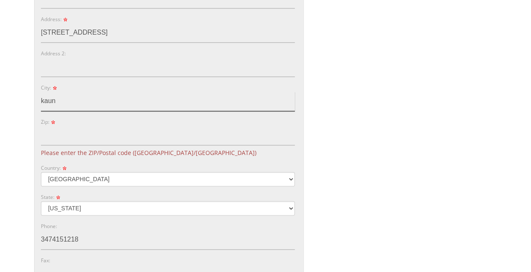
click at [112, 105] on input "kaun" at bounding box center [168, 101] width 254 height 19
type input "Kauneonga Lake"
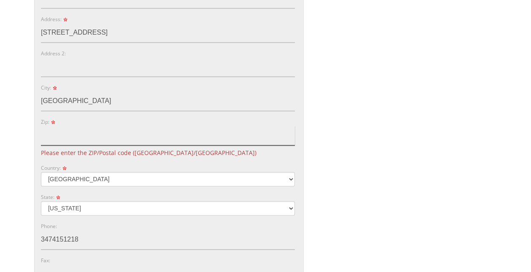
click at [73, 136] on input "Zip:" at bounding box center [168, 135] width 254 height 19
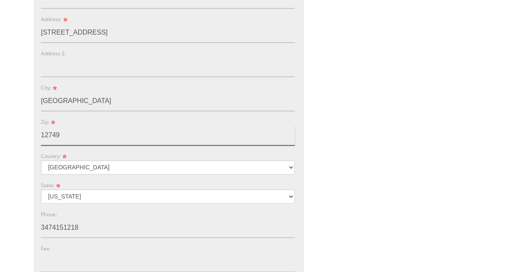
click at [72, 136] on input "12749" at bounding box center [168, 135] width 254 height 19
type input "12749"
click at [199, 152] on div "Country: Australia Canada United Kingdom United States" at bounding box center [168, 163] width 254 height 23
click at [101, 202] on div "Copy from my Billing Address Recipient nick name: First Name: Miriam Last Name:…" at bounding box center [168, 51] width 254 height 441
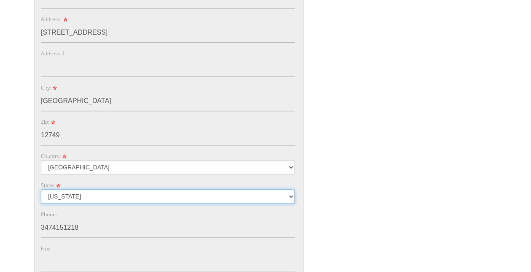
click at [97, 195] on select "Alabama Alaska Guam" at bounding box center [168, 196] width 254 height 14
select select "NY"
click at [41, 189] on select "Alabama Alaska Guam" at bounding box center [168, 196] width 254 height 14
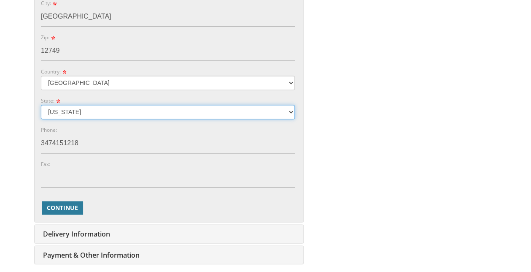
scroll to position [612, 0]
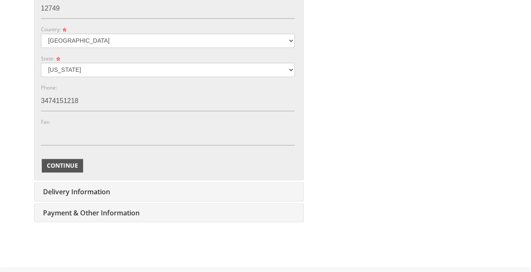
click at [57, 165] on span "Continue" at bounding box center [62, 165] width 31 height 8
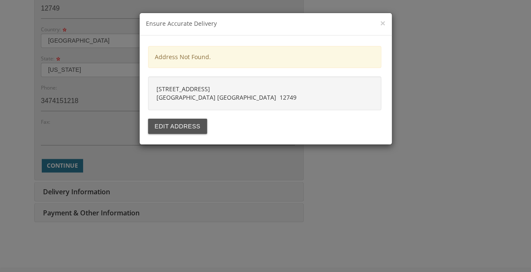
click at [225, 81] on div "191 West Shore rd Kauneonga Lake NY 12749" at bounding box center [264, 93] width 233 height 34
click at [185, 126] on button "Edit address" at bounding box center [177, 126] width 59 height 15
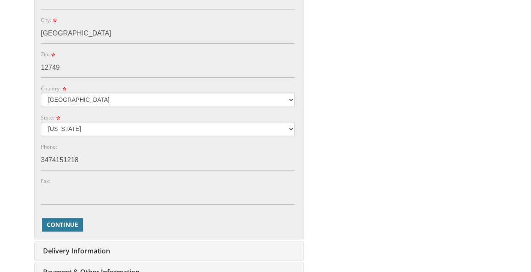
scroll to position [528, 0]
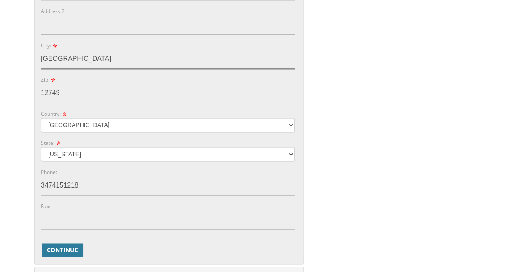
click at [81, 54] on input "Kauneonga Lake" at bounding box center [168, 58] width 254 height 19
click at [73, 59] on input "Kauneonga Lake" at bounding box center [168, 58] width 254 height 19
drag, startPoint x: 73, startPoint y: 59, endPoint x: 31, endPoint y: 67, distance: 42.9
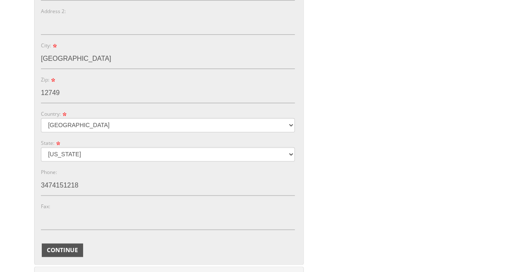
click at [74, 252] on span "Continue" at bounding box center [62, 250] width 31 height 8
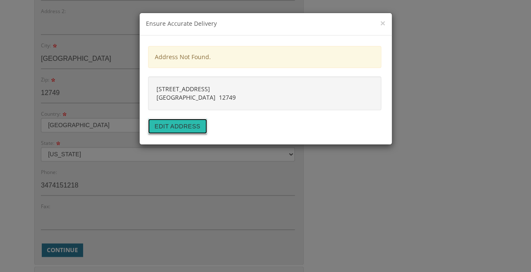
click at [157, 125] on button "Edit address" at bounding box center [177, 126] width 59 height 15
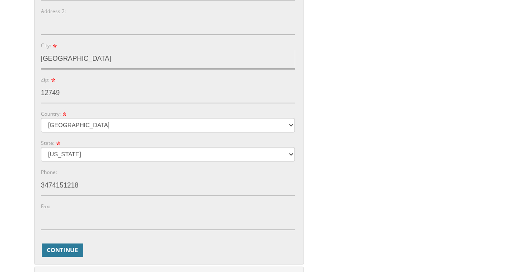
drag, startPoint x: 70, startPoint y: 59, endPoint x: 17, endPoint y: 59, distance: 53.2
type input "bethel"
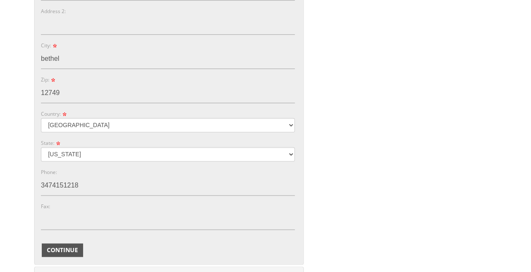
click at [57, 248] on span "Continue" at bounding box center [62, 250] width 31 height 8
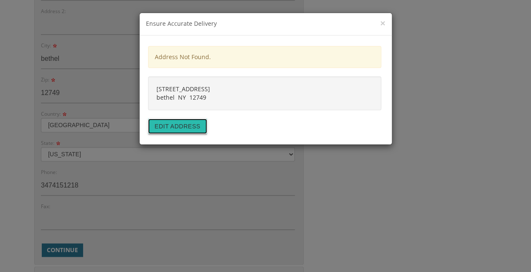
click at [154, 130] on button "Edit address" at bounding box center [177, 126] width 59 height 15
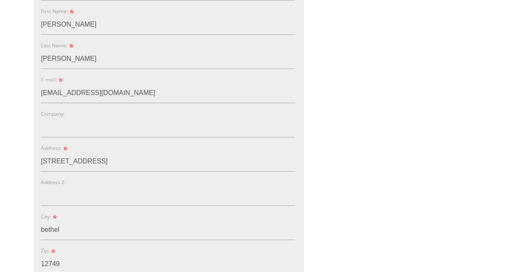
scroll to position [359, 0]
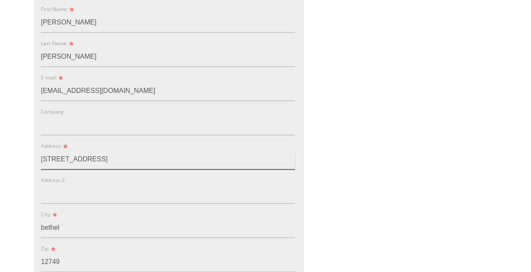
drag, startPoint x: 117, startPoint y: 156, endPoint x: 73, endPoint y: 173, distance: 46.9
click at [73, 173] on div "Copy from my Billing Address Recipient nick name: First Name: Miriam Last Name:…" at bounding box center [168, 178] width 254 height 441
click at [102, 161] on input "191 West Shore rd" at bounding box center [168, 159] width 254 height 19
drag, startPoint x: 102, startPoint y: 161, endPoint x: 32, endPoint y: 159, distance: 70.1
click at [32, 159] on div "You are currently editing Order #. To place a new order you must exit editing m…" at bounding box center [266, 147] width 478 height 748
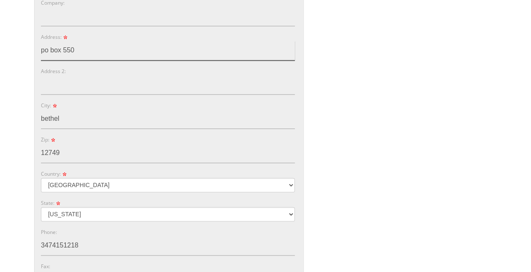
scroll to position [485, 0]
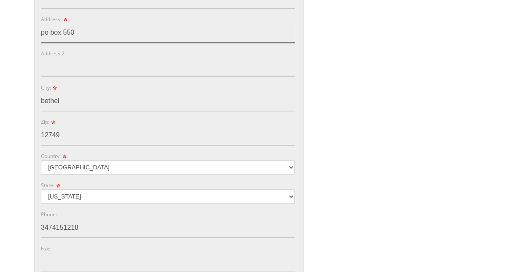
type input "po box 550"
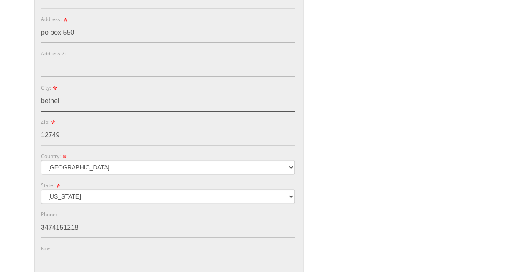
click at [87, 100] on input "bethel" at bounding box center [168, 101] width 254 height 19
type input "b"
type input "Kauneonga Lake"
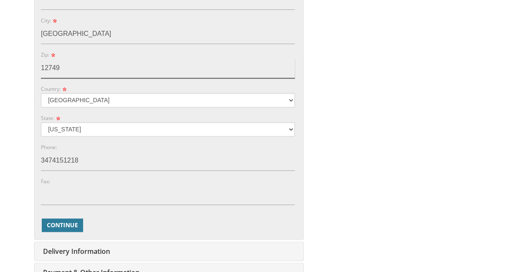
scroll to position [570, 0]
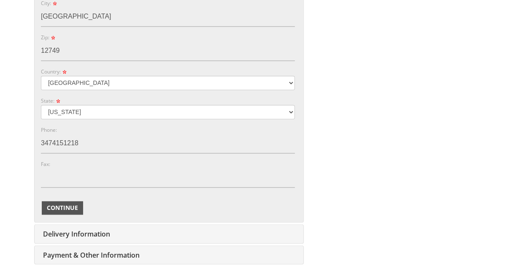
click at [63, 206] on span "Continue" at bounding box center [62, 207] width 31 height 8
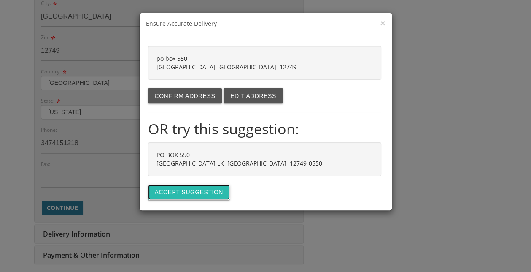
click at [178, 192] on button "Accept suggestion" at bounding box center [189, 191] width 82 height 15
type input "PO BOX 550"
type input "KAUNEONGA LK"
type input "12749-0550"
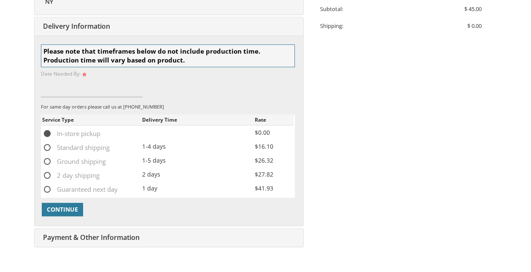
scroll to position [274, 0]
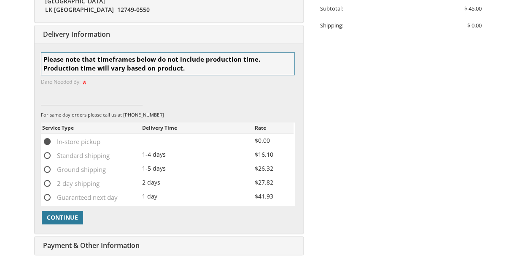
click at [46, 150] on span "Standard shipping" at bounding box center [76, 155] width 68 height 11
click at [46, 152] on input "Standard shipping" at bounding box center [44, 154] width 5 height 5
radio input "true"
click at [44, 211] on button "Continue" at bounding box center [62, 218] width 41 height 14
type input "aug 18 25"
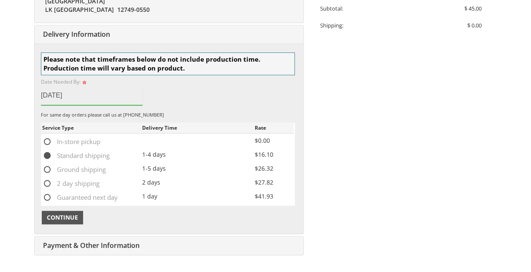
click at [71, 213] on span "Continue" at bounding box center [62, 217] width 31 height 8
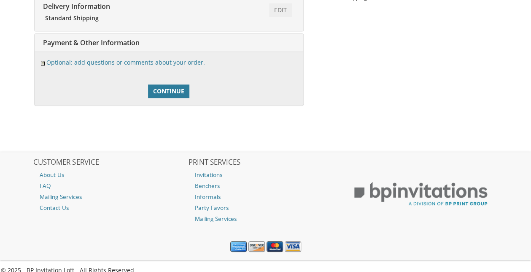
scroll to position [303, 0]
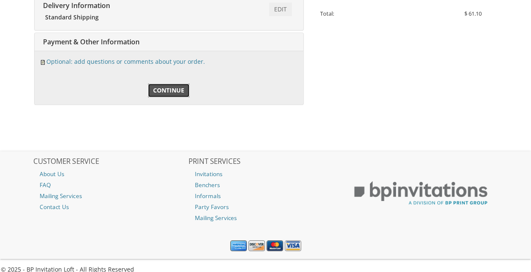
click at [178, 86] on span "Continue" at bounding box center [168, 90] width 31 height 8
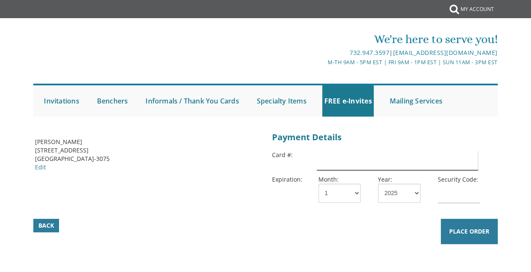
click at [325, 152] on input "text" at bounding box center [398, 160] width 162 height 19
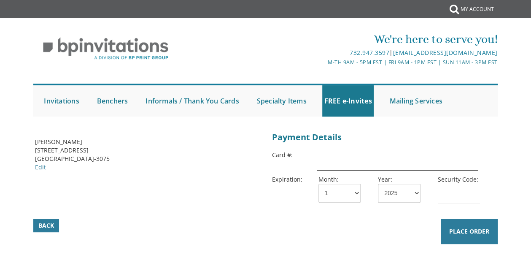
click at [338, 164] on input "text" at bounding box center [398, 160] width 162 height 19
type input "4400663557669127"
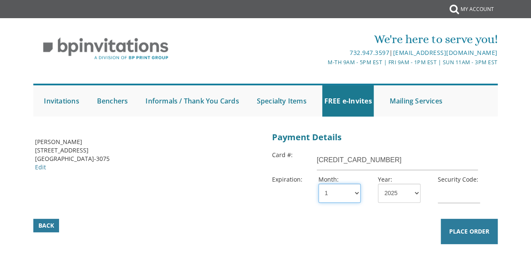
select select "06"
select select "29"
click at [445, 192] on input "text" at bounding box center [459, 193] width 43 height 19
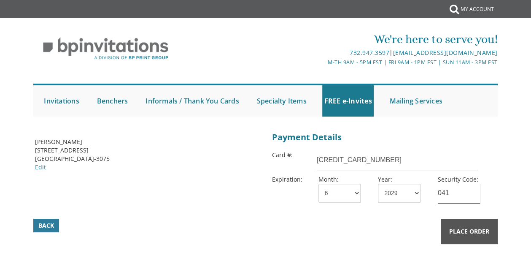
type input "041"
click at [474, 236] on button "Place Order" at bounding box center [469, 231] width 57 height 25
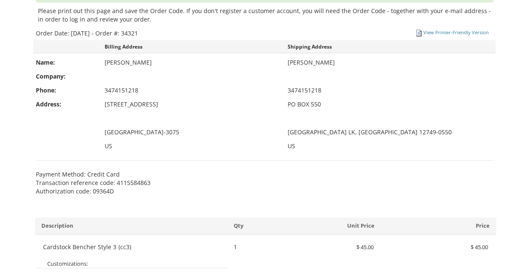
scroll to position [221, 0]
